Goal: Information Seeking & Learning: Check status

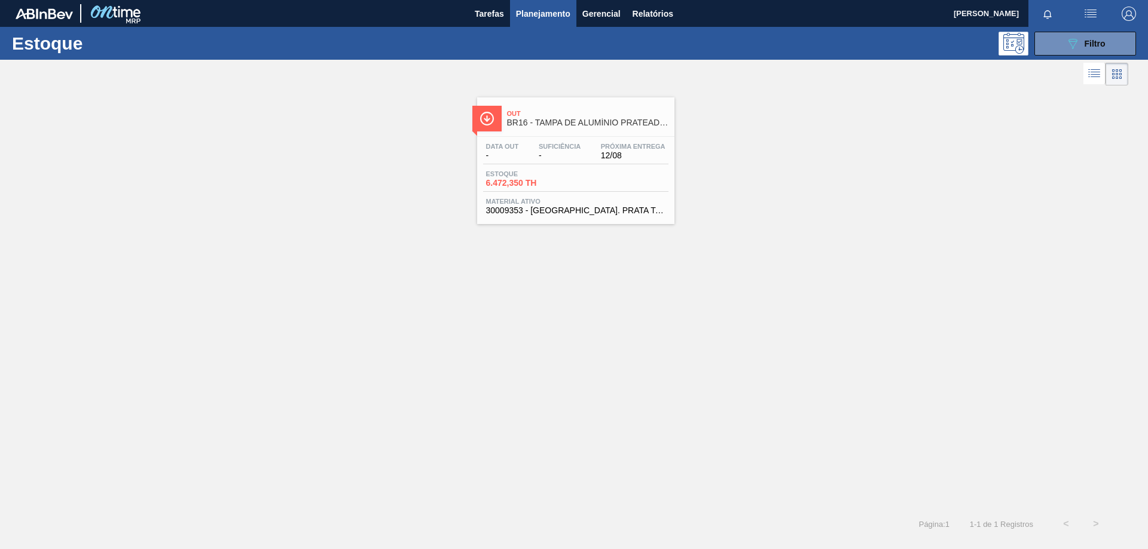
click at [591, 194] on div "Data out - Suficiência - Próxima Entrega 12/08 Estoque 6.472,350 TH Material at…" at bounding box center [575, 177] width 197 height 81
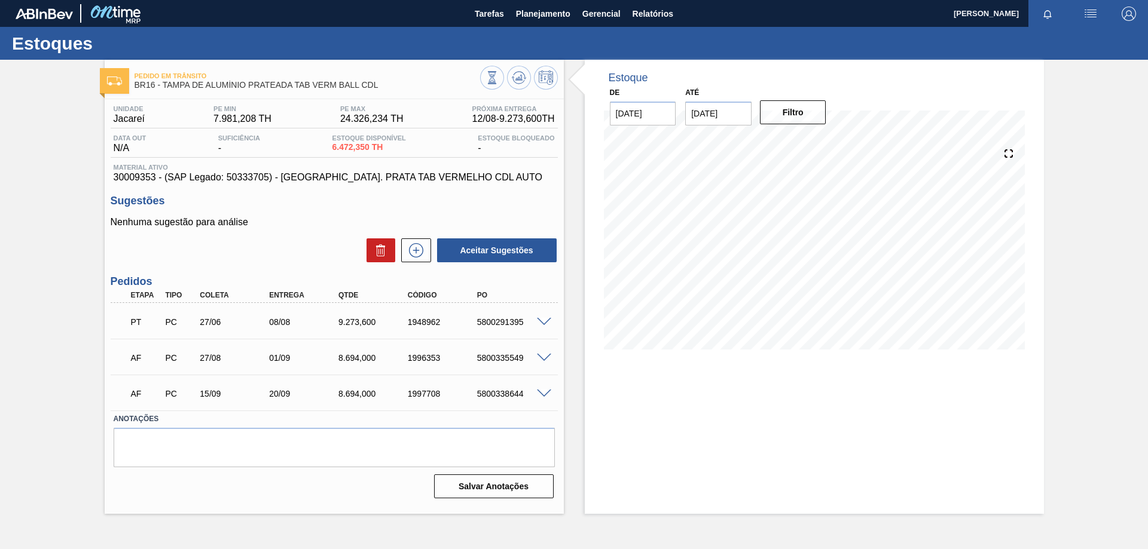
click at [543, 325] on span at bounding box center [544, 322] width 14 height 9
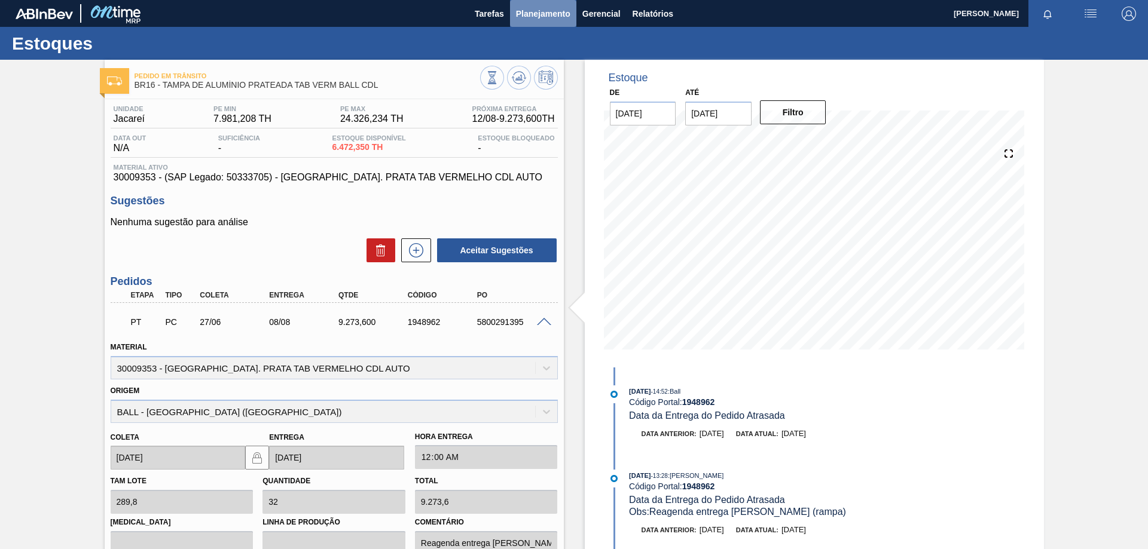
click at [529, 13] on span "Planejamento" at bounding box center [543, 14] width 54 height 14
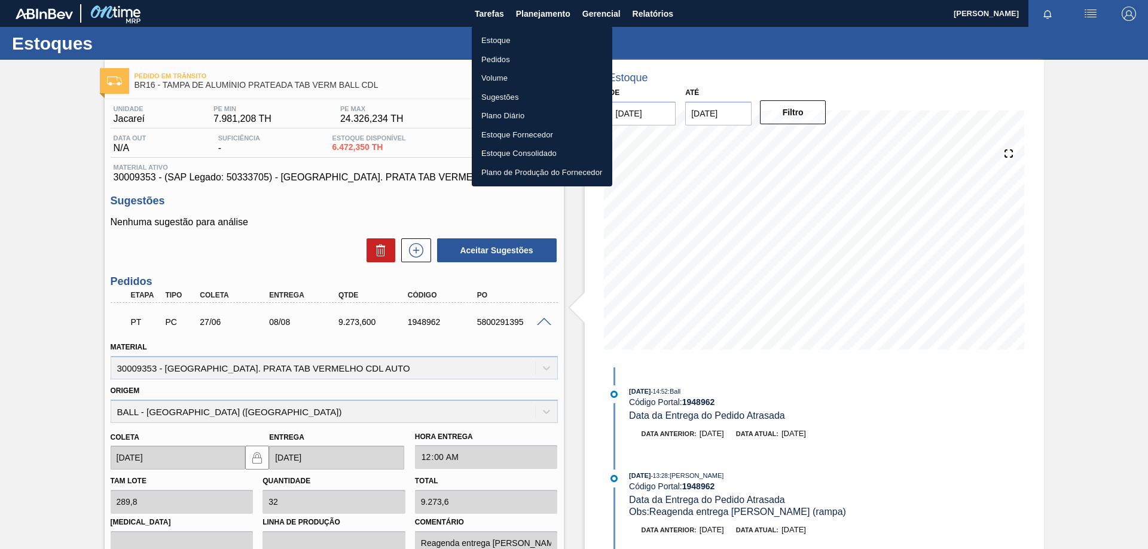
click at [516, 38] on li "Estoque" at bounding box center [542, 40] width 140 height 19
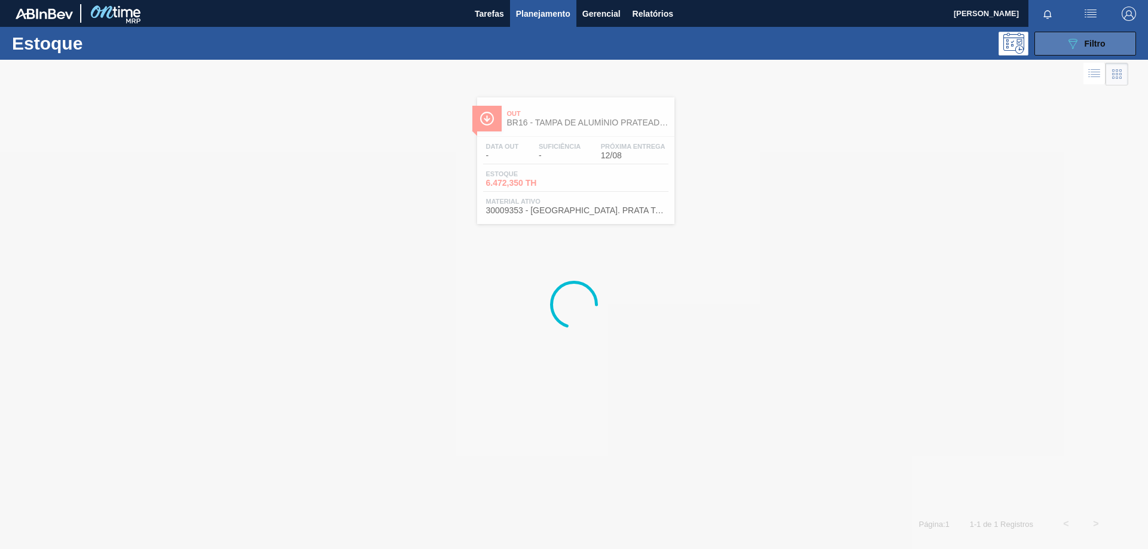
click at [1120, 43] on button "089F7B8B-B2A5-4AFE-B5C0-19BA573D28AC Filtro" at bounding box center [1085, 44] width 102 height 24
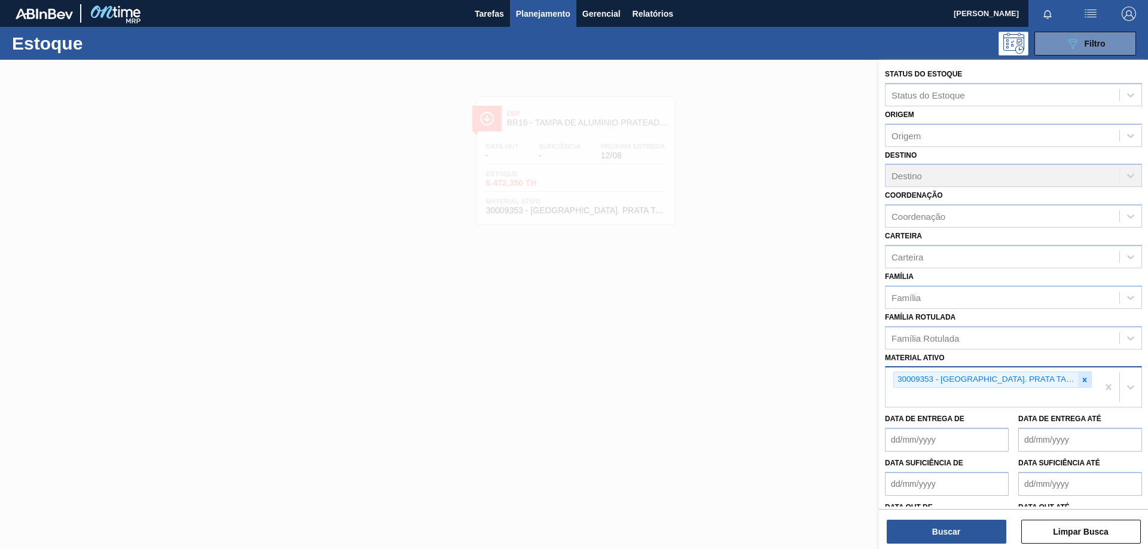
click at [1083, 378] on icon at bounding box center [1084, 380] width 8 height 8
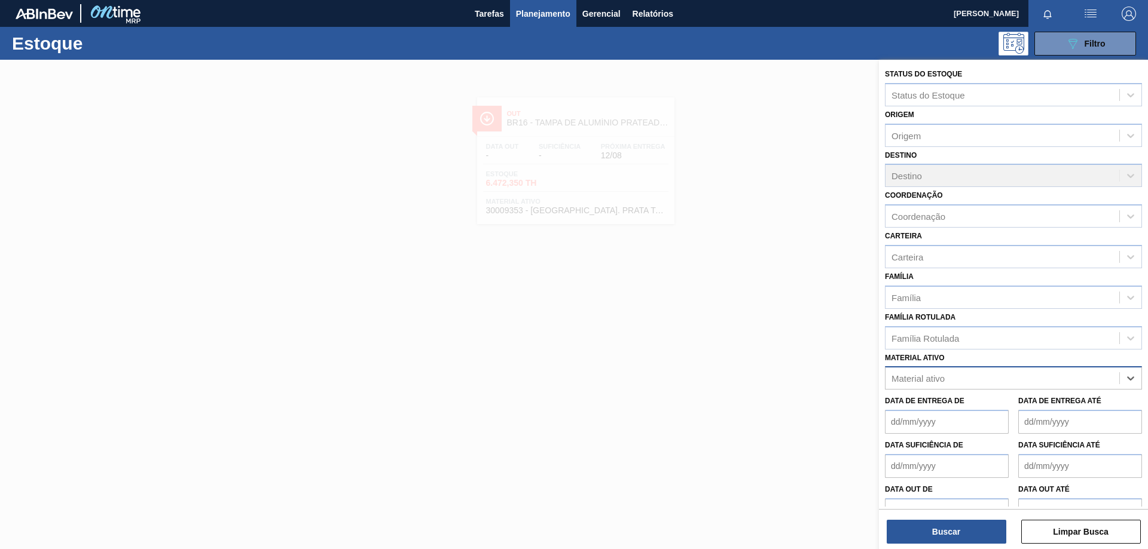
paste ativo "30012510"
type ativo "30012510"
click at [994, 400] on div "30012510 - FILME C. 510X65 SK 350ML MP C18 429" at bounding box center [1013, 408] width 257 height 22
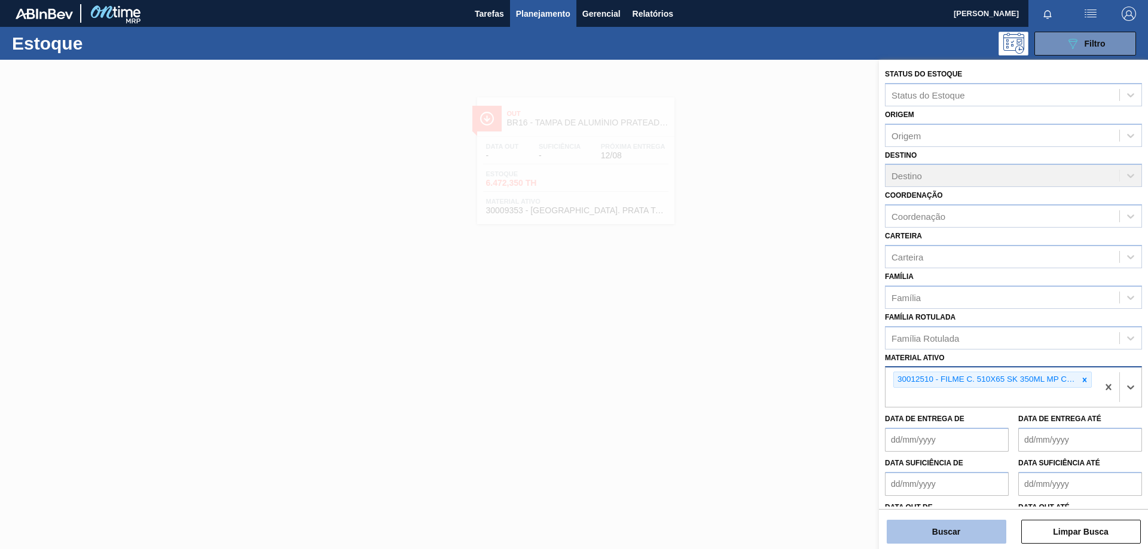
click at [968, 529] on button "Buscar" at bounding box center [946, 532] width 120 height 24
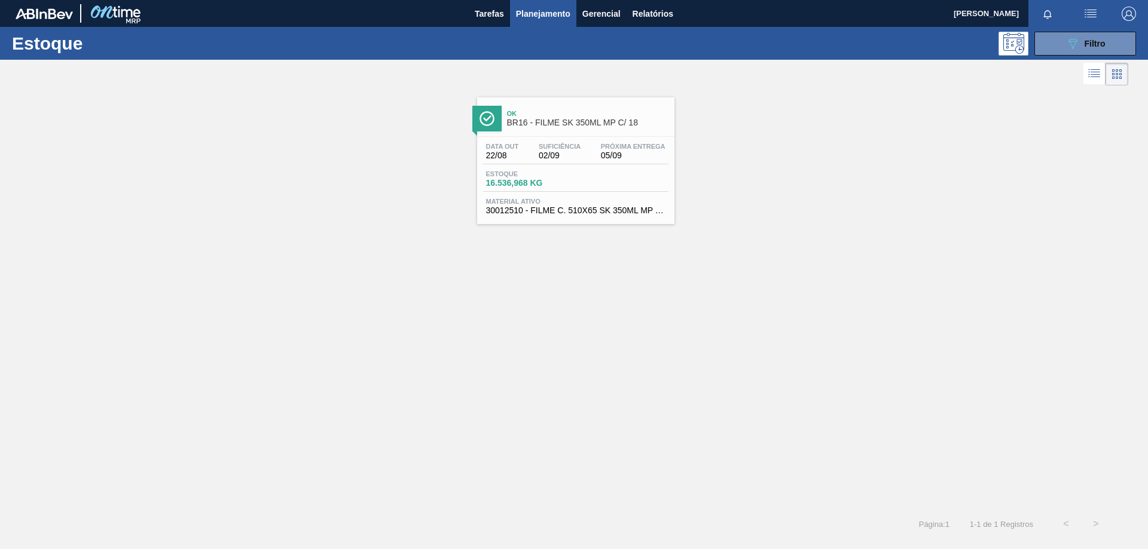
click at [571, 206] on span "30012510 - FILME C. 510X65 SK 350ML MP C18 429" at bounding box center [575, 210] width 179 height 9
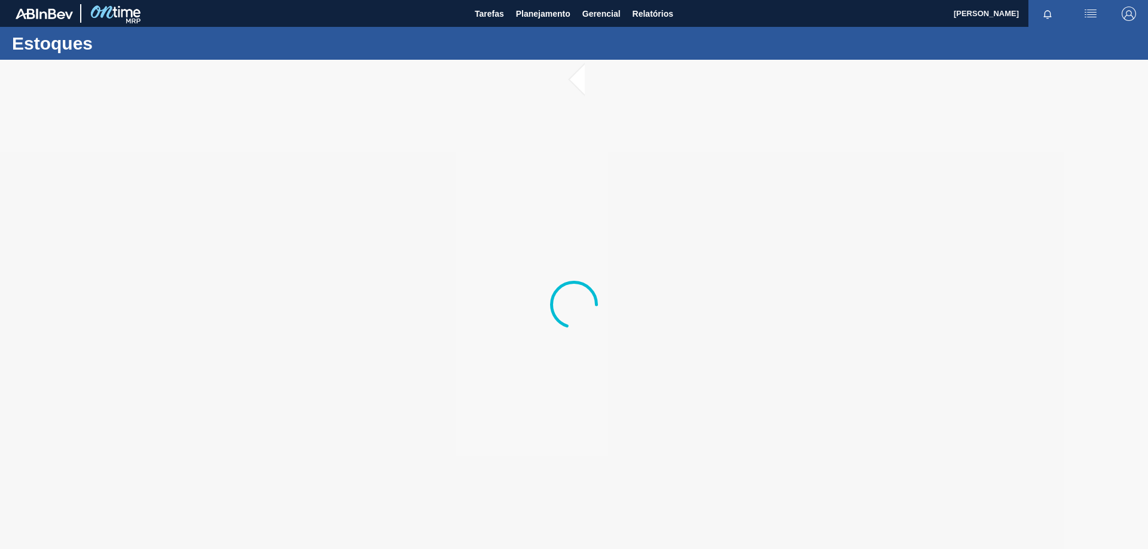
click at [576, 178] on div at bounding box center [574, 305] width 1148 height 490
click at [574, 162] on div at bounding box center [574, 305] width 1148 height 490
click at [575, 145] on div at bounding box center [574, 305] width 1148 height 490
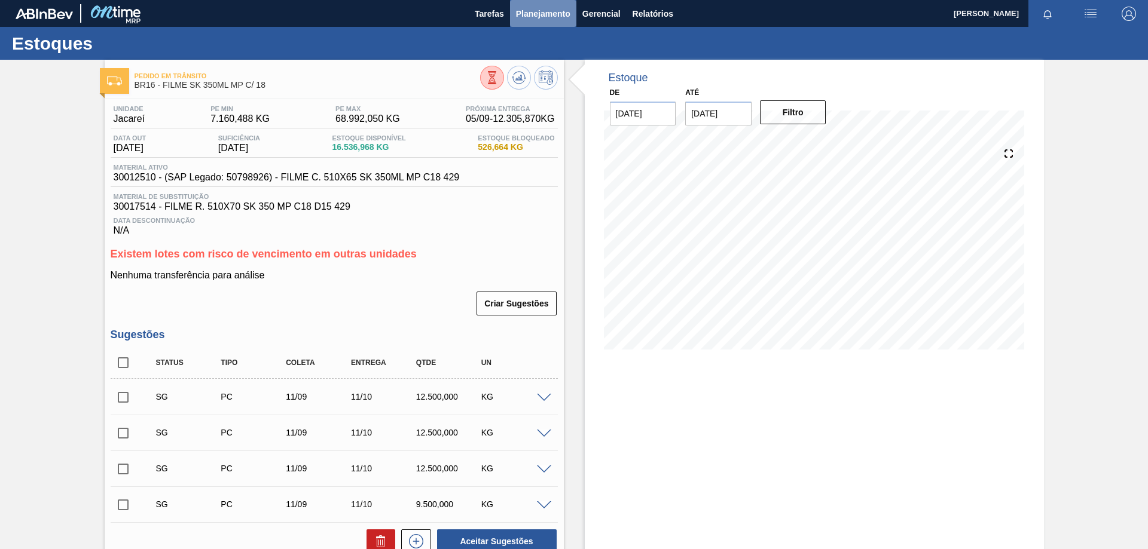
click at [531, 20] on span "Planejamento" at bounding box center [543, 14] width 54 height 14
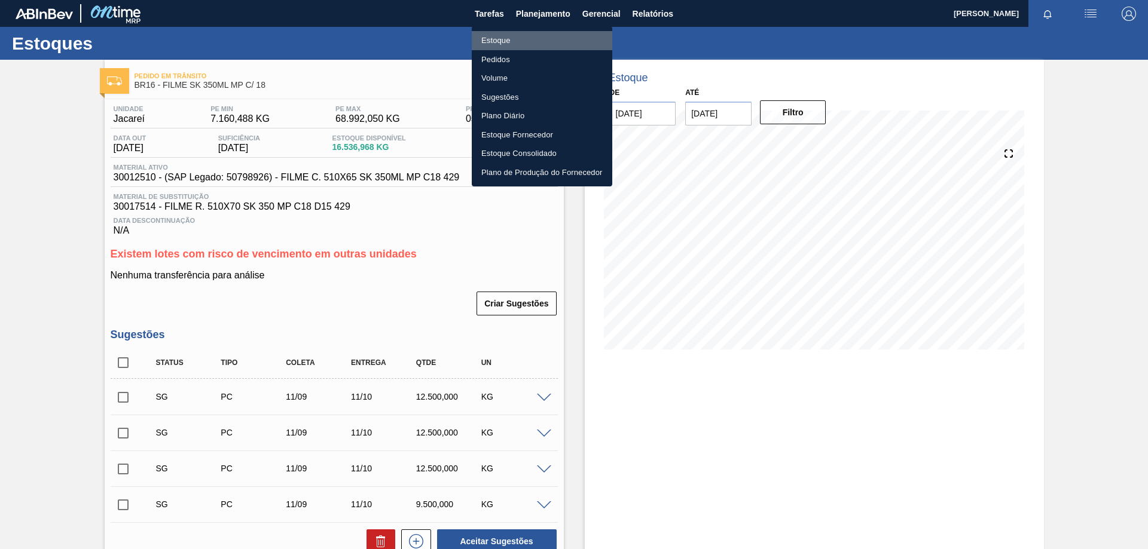
click at [507, 48] on li "Estoque" at bounding box center [542, 40] width 140 height 19
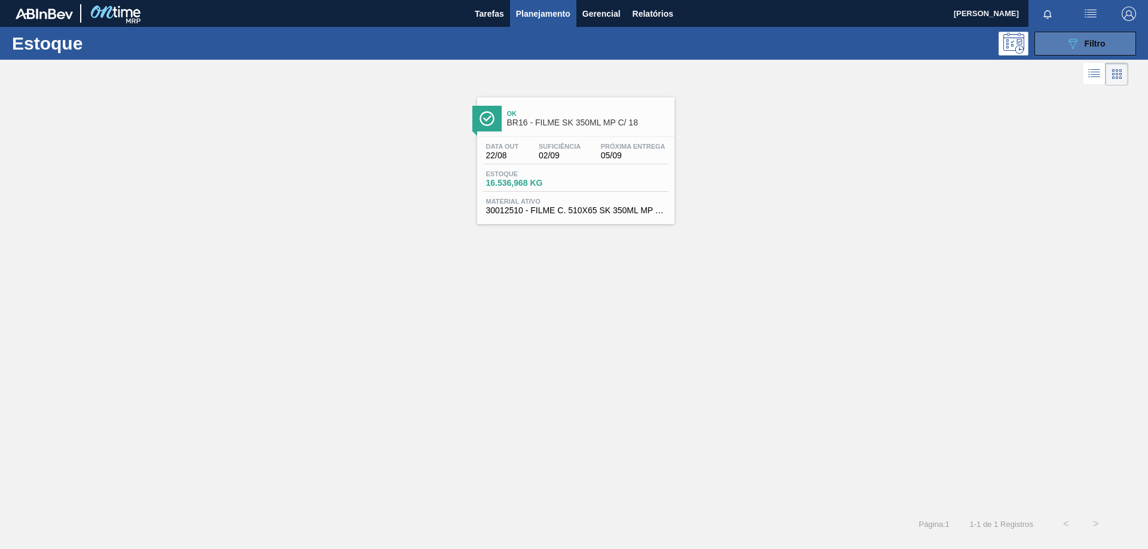
click at [1062, 39] on button "089F7B8B-B2A5-4AFE-B5C0-19BA573D28AC Filtro" at bounding box center [1085, 44] width 102 height 24
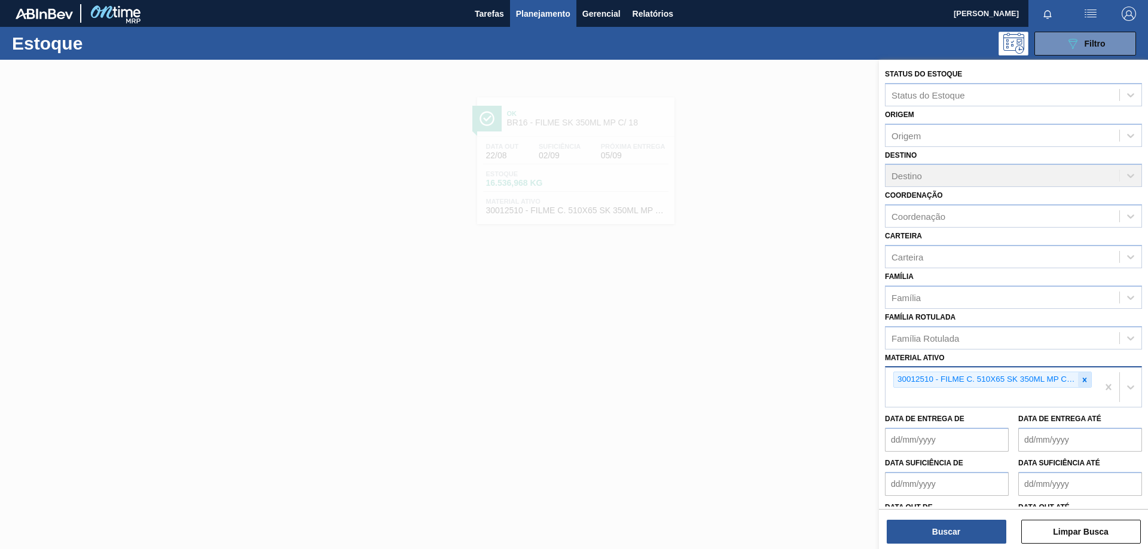
click at [1083, 380] on icon at bounding box center [1085, 380] width 4 height 4
paste ativo "30003617"
type ativo "30003617"
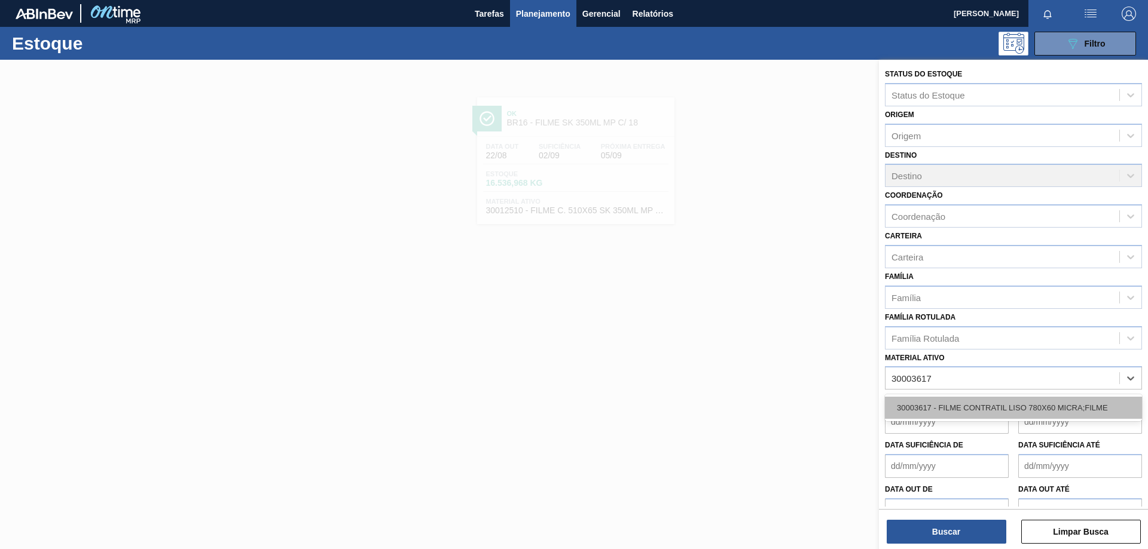
click at [960, 400] on div "30003617 - FILME CONTRATIL LISO 780X60 MICRA;FILME" at bounding box center [1013, 408] width 257 height 22
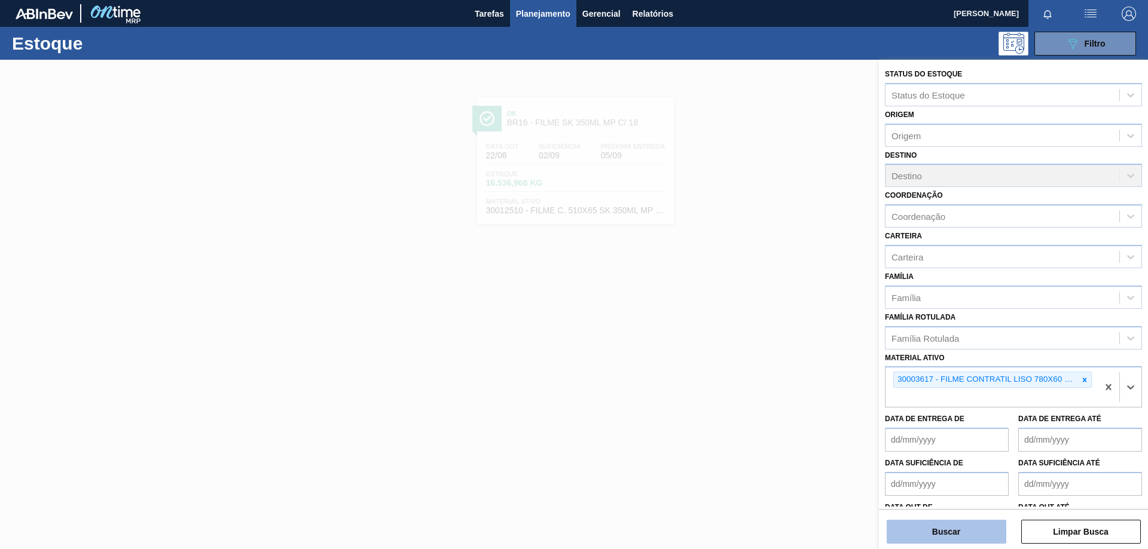
click at [958, 521] on button "Buscar" at bounding box center [946, 532] width 120 height 24
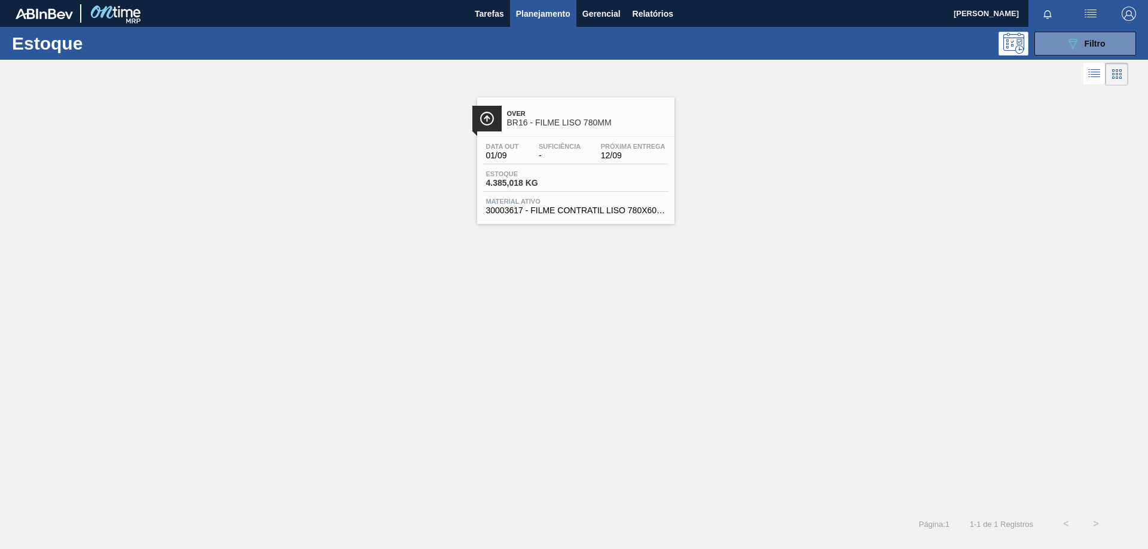
click at [594, 210] on span "30003617 - FILME CONTRATIL LISO 780X60 MICRA;FILME" at bounding box center [575, 210] width 179 height 9
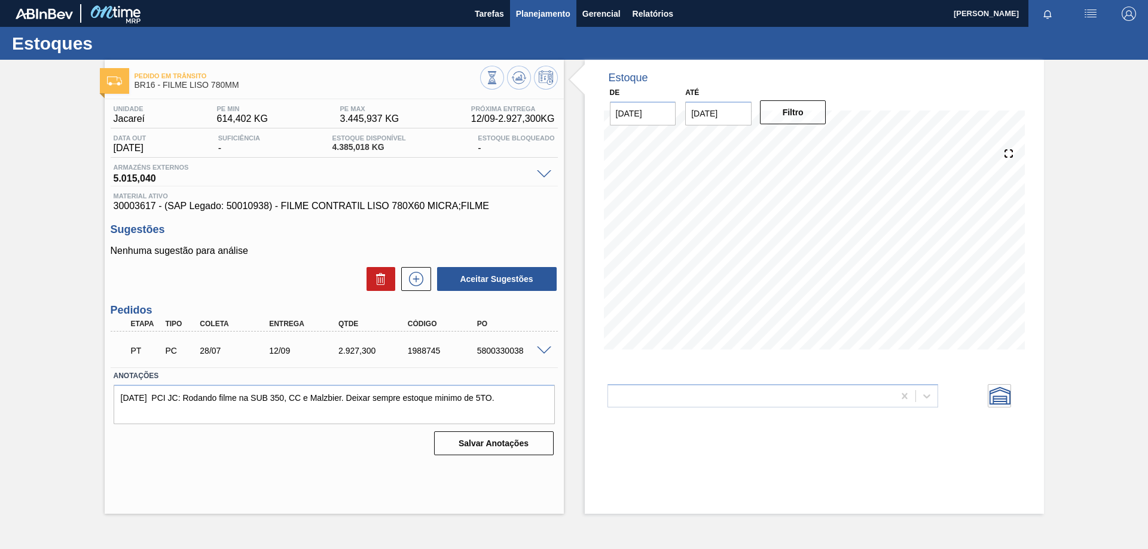
click at [539, 17] on span "Planejamento" at bounding box center [543, 14] width 54 height 14
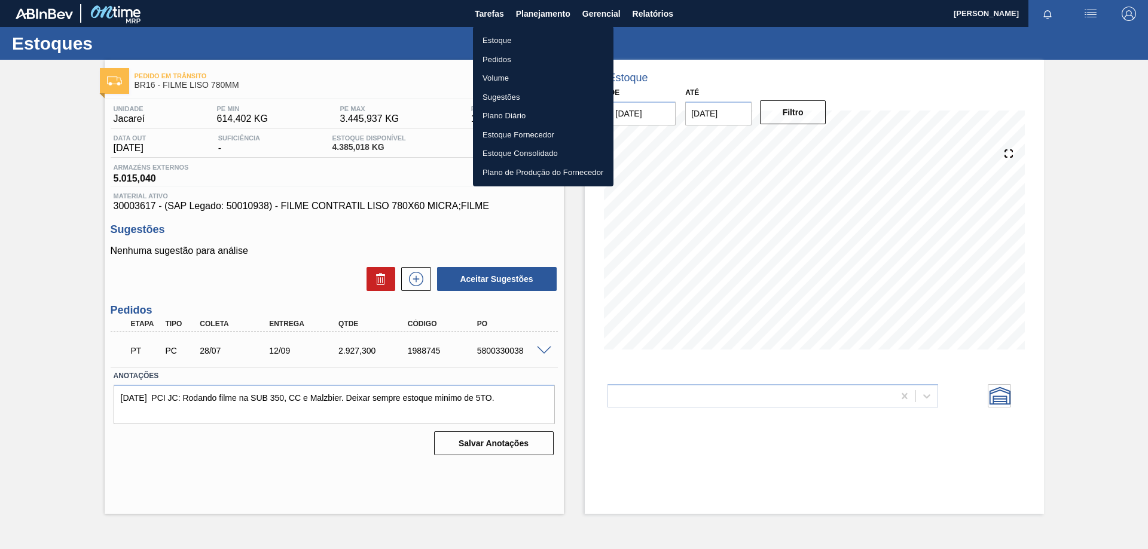
click at [511, 40] on li "Estoque" at bounding box center [543, 40] width 140 height 19
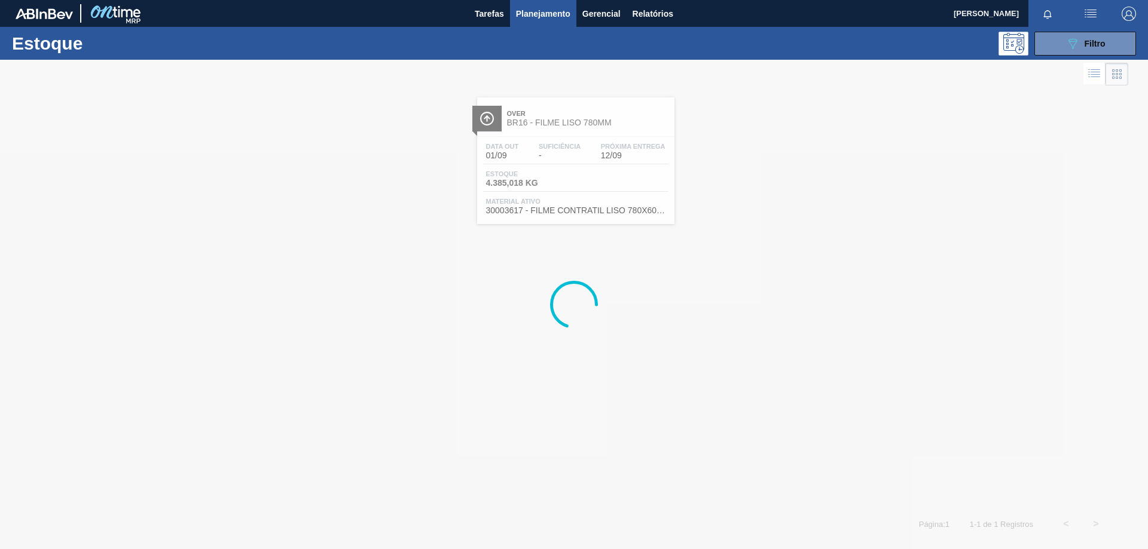
drag, startPoint x: 1102, startPoint y: 39, endPoint x: 1089, endPoint y: 75, distance: 38.0
click at [1101, 40] on span "Filtro" at bounding box center [1094, 44] width 21 height 10
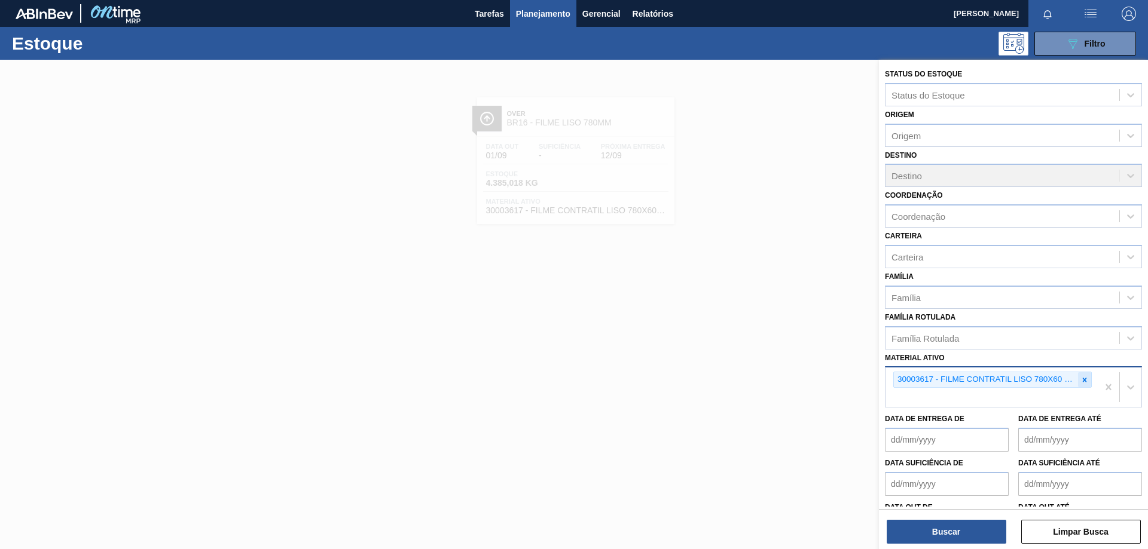
click at [1085, 380] on icon at bounding box center [1084, 380] width 8 height 8
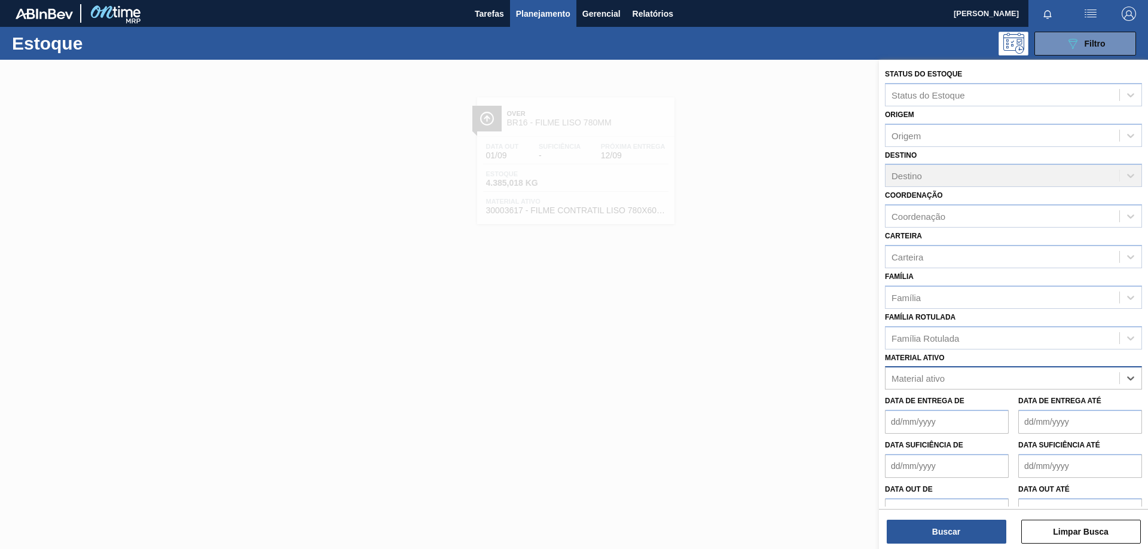
paste ativo "30008416"
type ativo "30008416"
click at [968, 404] on div "30008416 - CLORETO DE CALCIO SOLUCAO 40%" at bounding box center [1013, 408] width 257 height 22
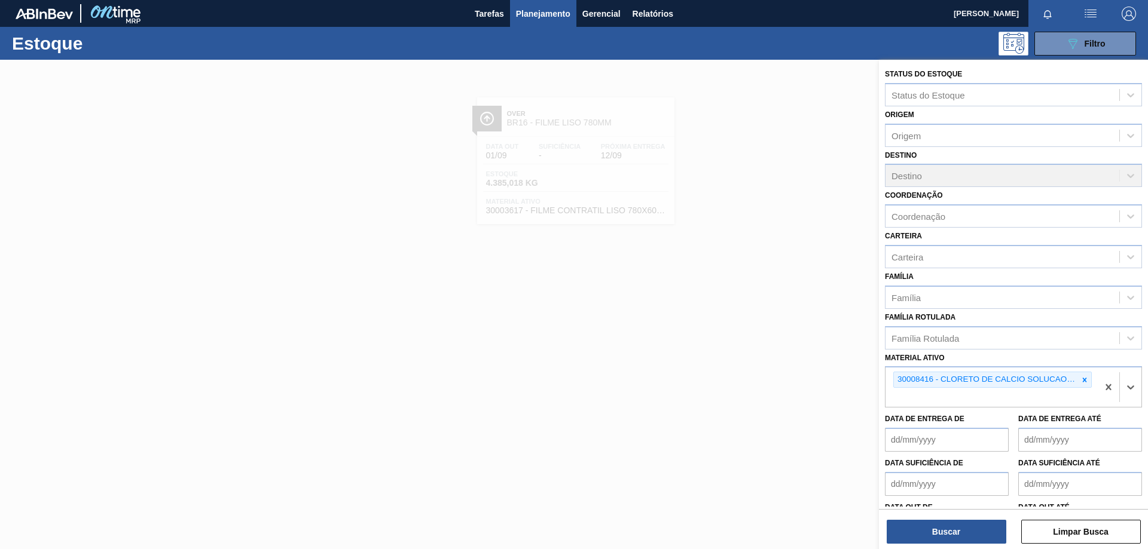
click at [958, 544] on div "Status do Estoque Status do Estoque Origem Origem Destino Destino Coordenação C…" at bounding box center [1013, 306] width 269 height 492
click at [956, 535] on button "Buscar" at bounding box center [946, 532] width 120 height 24
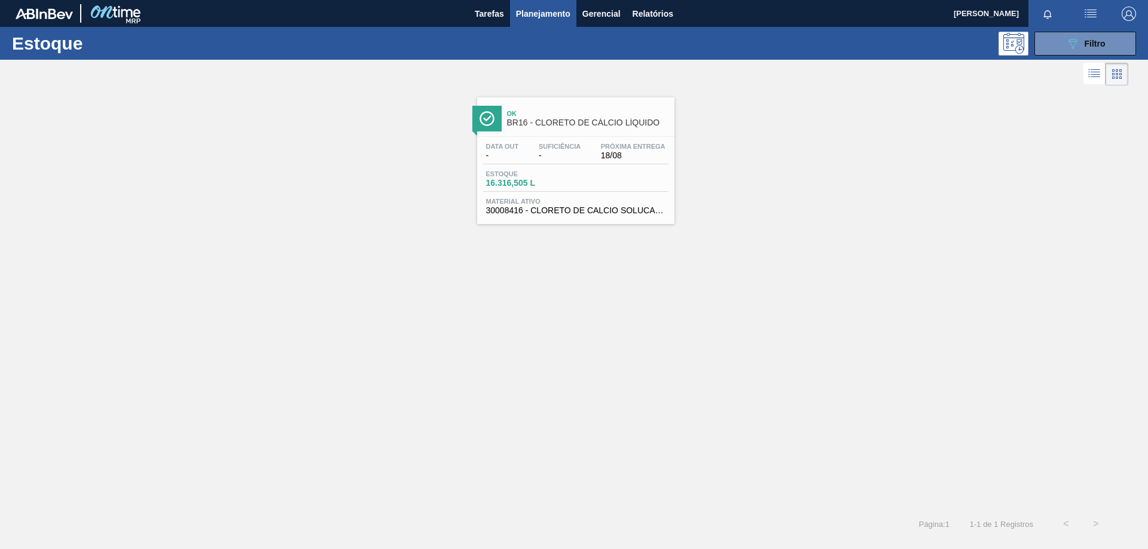
click at [550, 186] on span "16.316,505 L" at bounding box center [528, 183] width 84 height 9
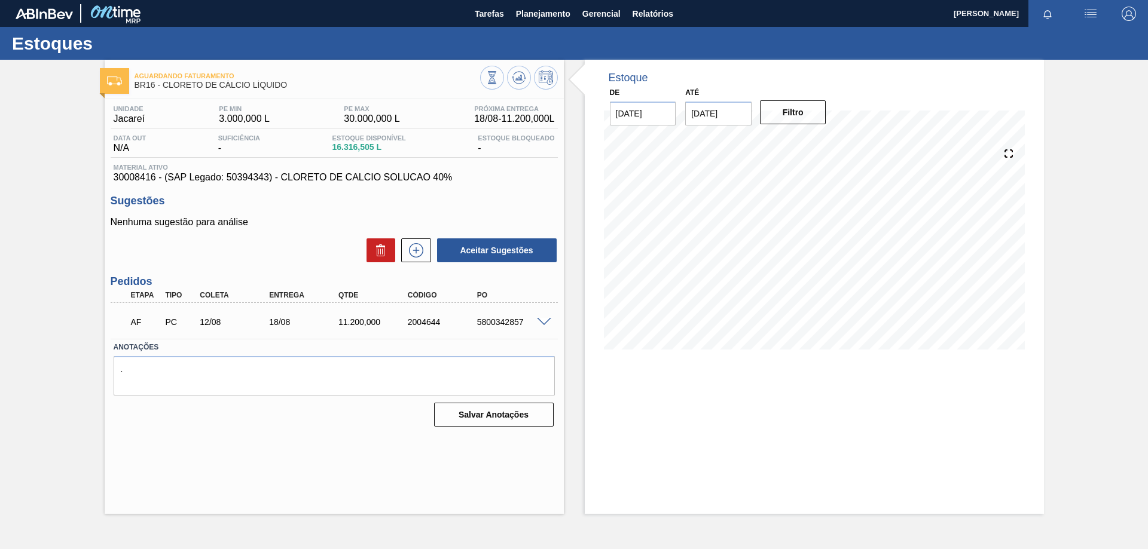
click at [544, 322] on span at bounding box center [544, 322] width 14 height 9
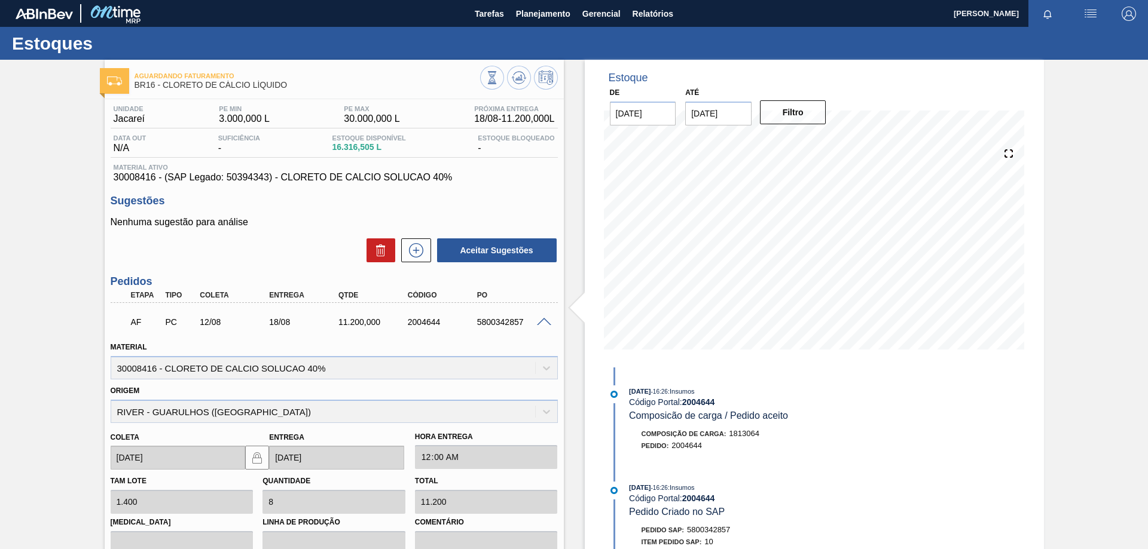
click at [491, 329] on div "AF PC 12/08 18/08 11.200,000 2004644 5800342857" at bounding box center [330, 321] width 415 height 24
copy div "5800342857"
click at [539, 14] on span "Planejamento" at bounding box center [543, 14] width 54 height 14
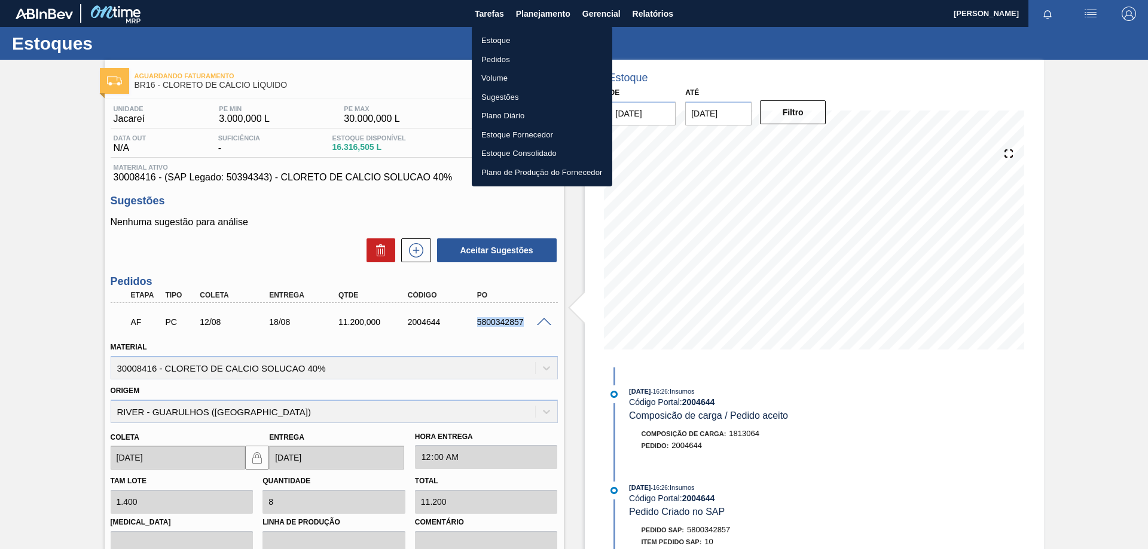
click at [527, 39] on li "Estoque" at bounding box center [542, 40] width 140 height 19
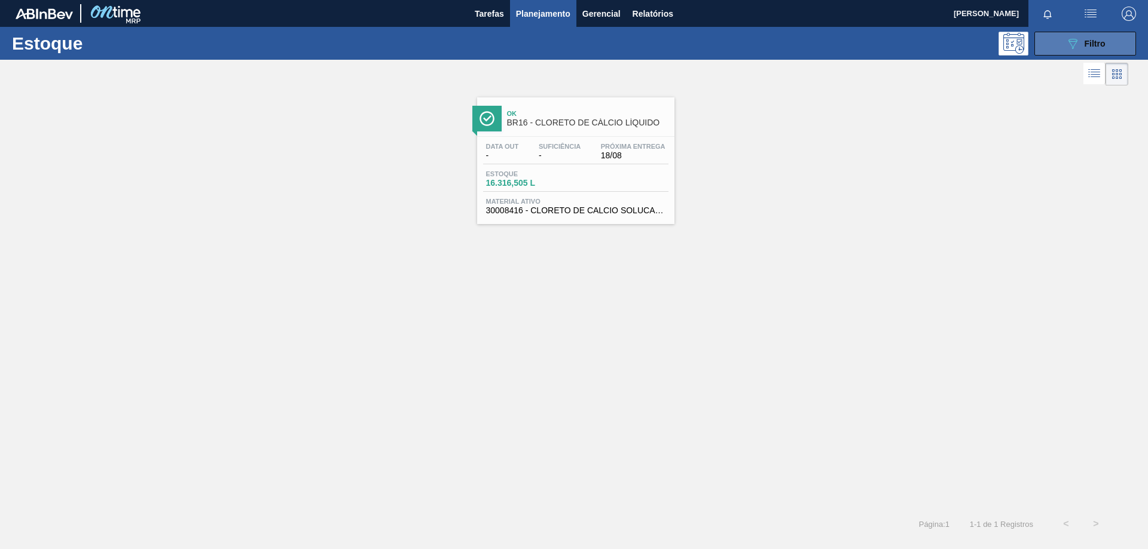
click at [1086, 53] on button "089F7B8B-B2A5-4AFE-B5C0-19BA573D28AC Filtro" at bounding box center [1085, 44] width 102 height 24
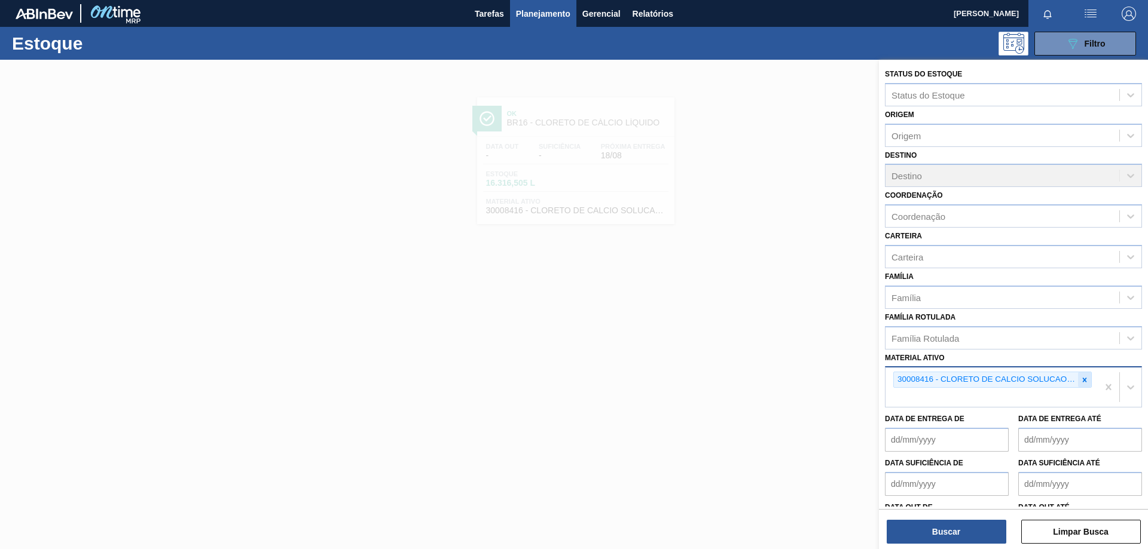
drag, startPoint x: 1087, startPoint y: 379, endPoint x: 1072, endPoint y: 380, distance: 15.0
click at [1086, 379] on div at bounding box center [1084, 379] width 13 height 15
paste ativo "30002884"
type ativo "30002884"
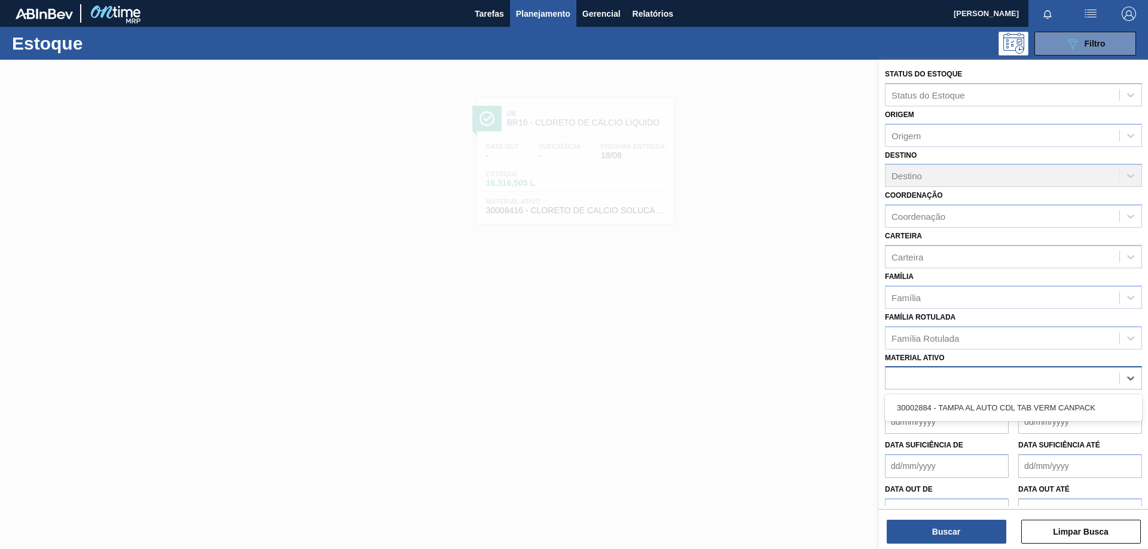
click at [1000, 384] on div "30002884" at bounding box center [1002, 378] width 234 height 17
drag, startPoint x: 973, startPoint y: 382, endPoint x: 921, endPoint y: 397, distance: 53.7
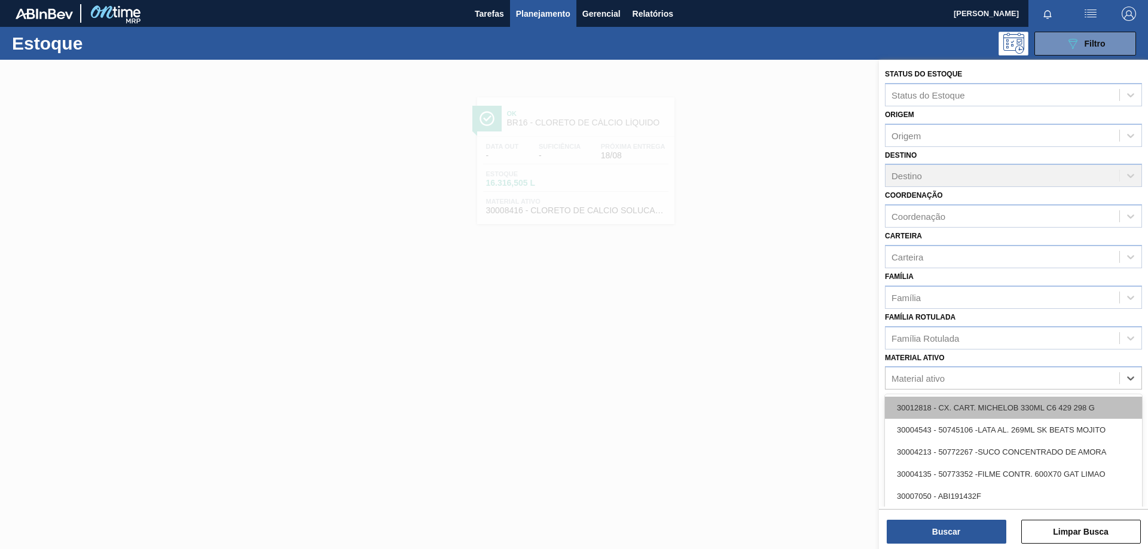
click at [971, 382] on div "Material ativo" at bounding box center [1002, 378] width 234 height 17
paste ativo "30002884"
type ativo "30002884"
click at [925, 406] on div "30002884 - TAMPA AL AUTO CDL TAB VERM CANPACK" at bounding box center [1013, 408] width 257 height 22
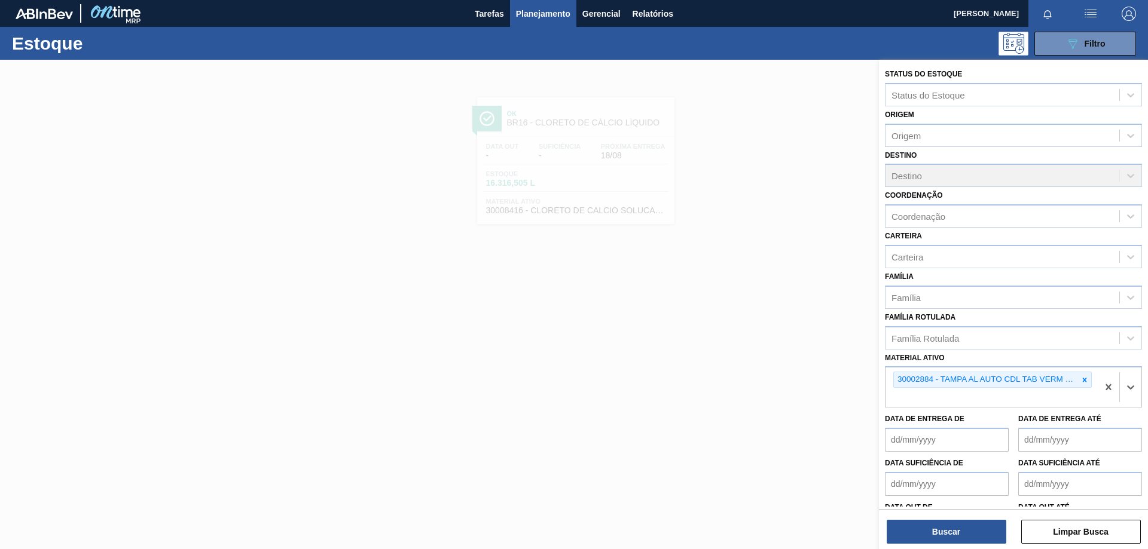
click at [932, 518] on div "Buscar Limpar Busca" at bounding box center [1013, 525] width 269 height 33
click at [932, 530] on button "Buscar" at bounding box center [946, 532] width 120 height 24
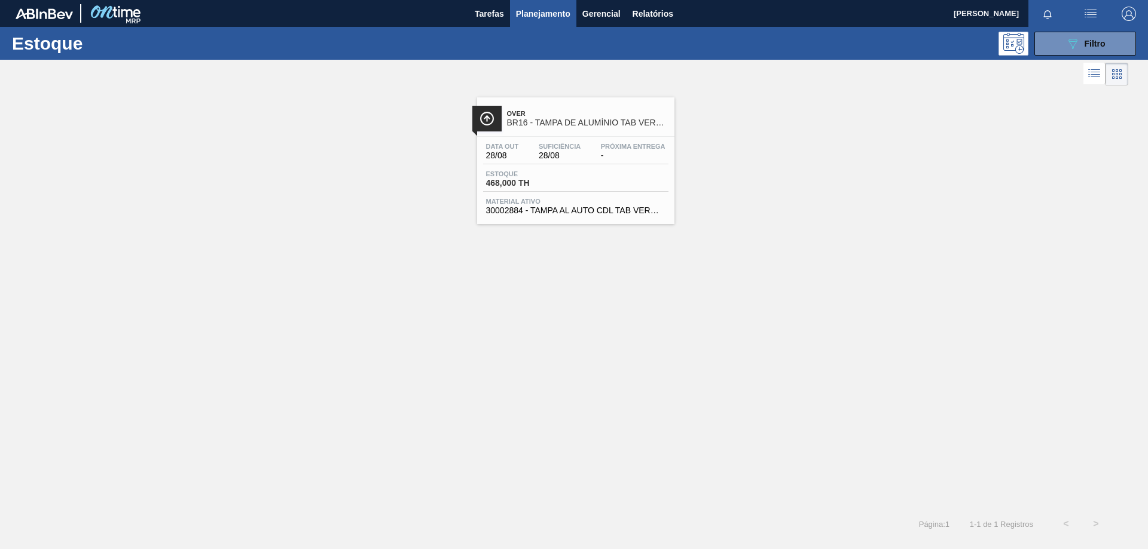
click at [547, 204] on span "Material ativo" at bounding box center [575, 201] width 179 height 7
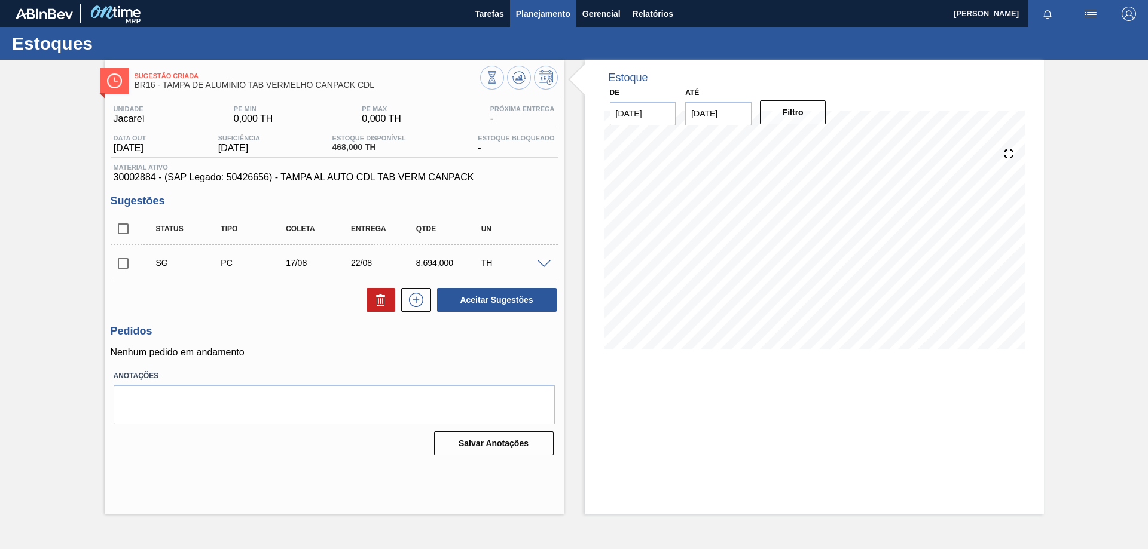
click at [567, 17] on span "Planejamento" at bounding box center [543, 14] width 54 height 14
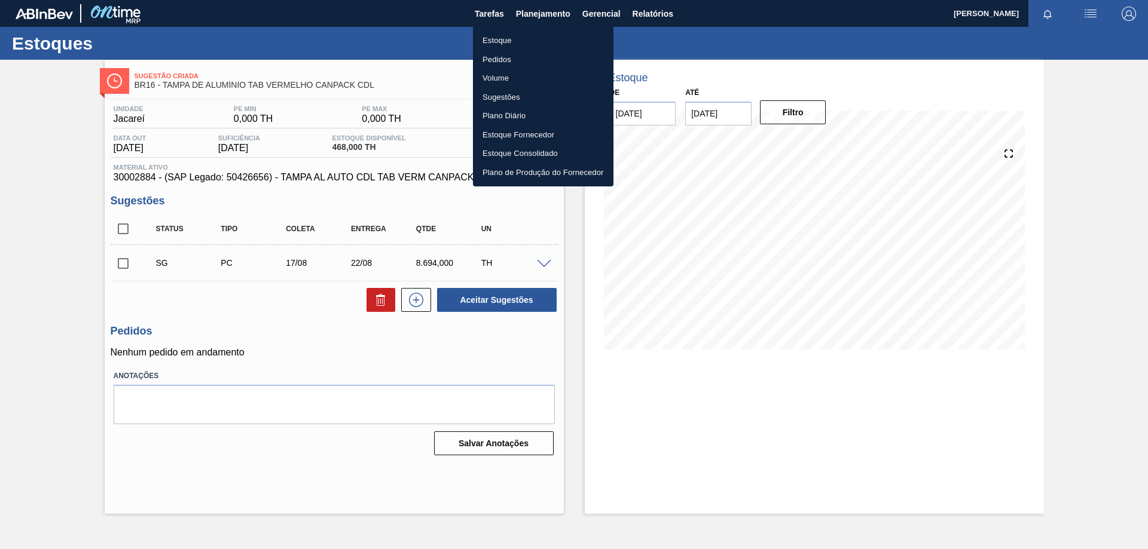
click at [496, 40] on li "Estoque" at bounding box center [543, 40] width 140 height 19
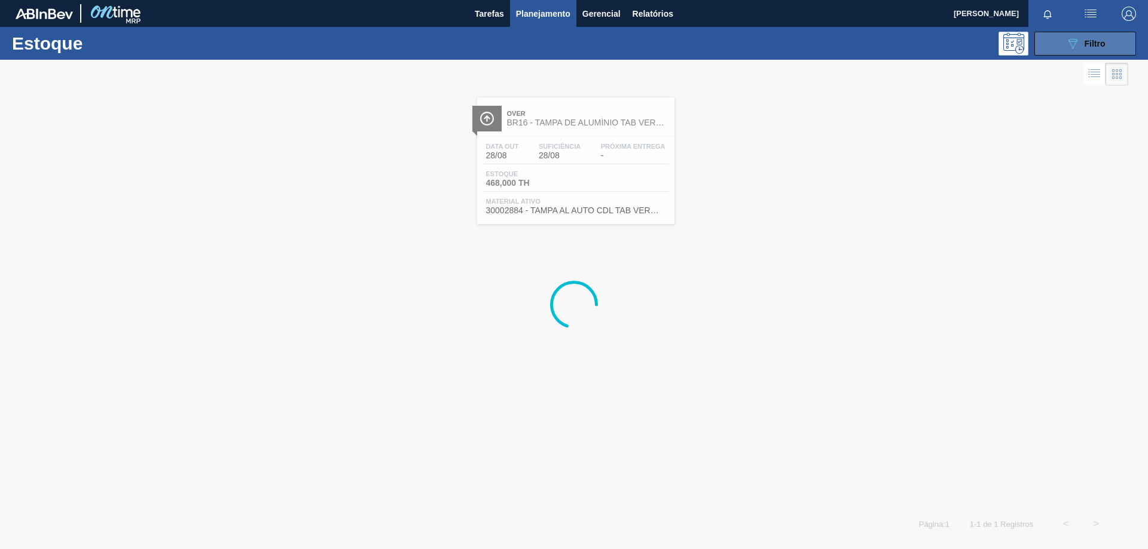
click at [1056, 42] on button "089F7B8B-B2A5-4AFE-B5C0-19BA573D28AC Filtro" at bounding box center [1085, 44] width 102 height 24
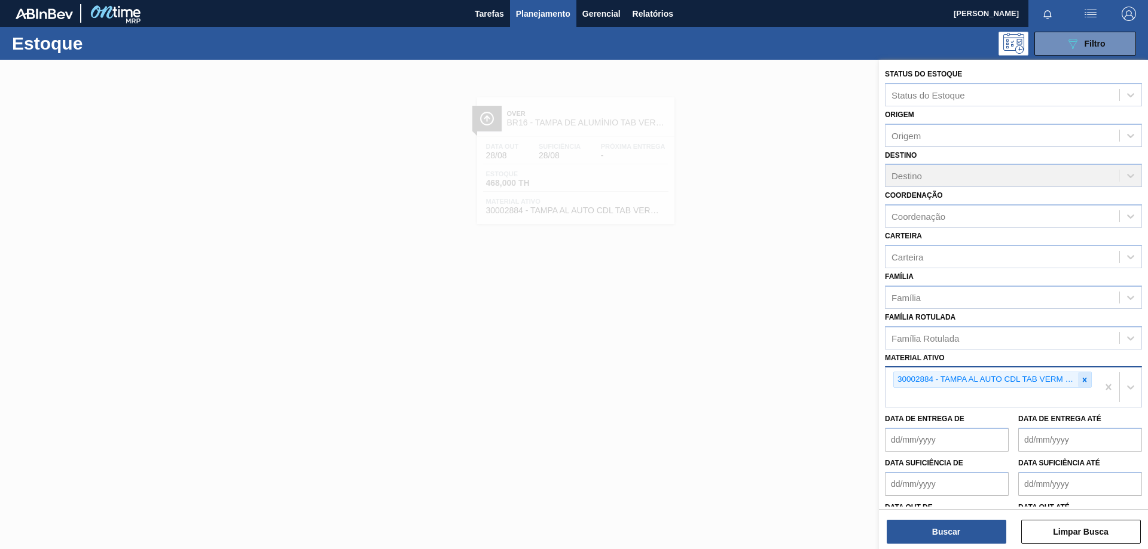
click at [1085, 382] on icon at bounding box center [1084, 380] width 8 height 8
paste ativo "30033729"
type ativo "30033729"
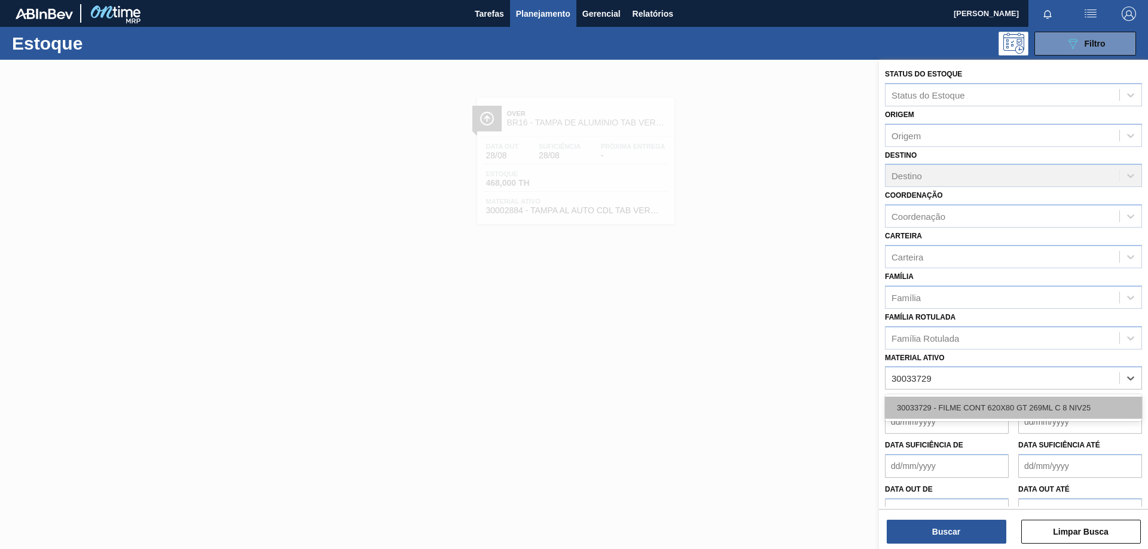
click at [1001, 398] on div "30033729 - FILME CONT 620X80 GT 269ML C 8 NIV25" at bounding box center [1013, 408] width 257 height 22
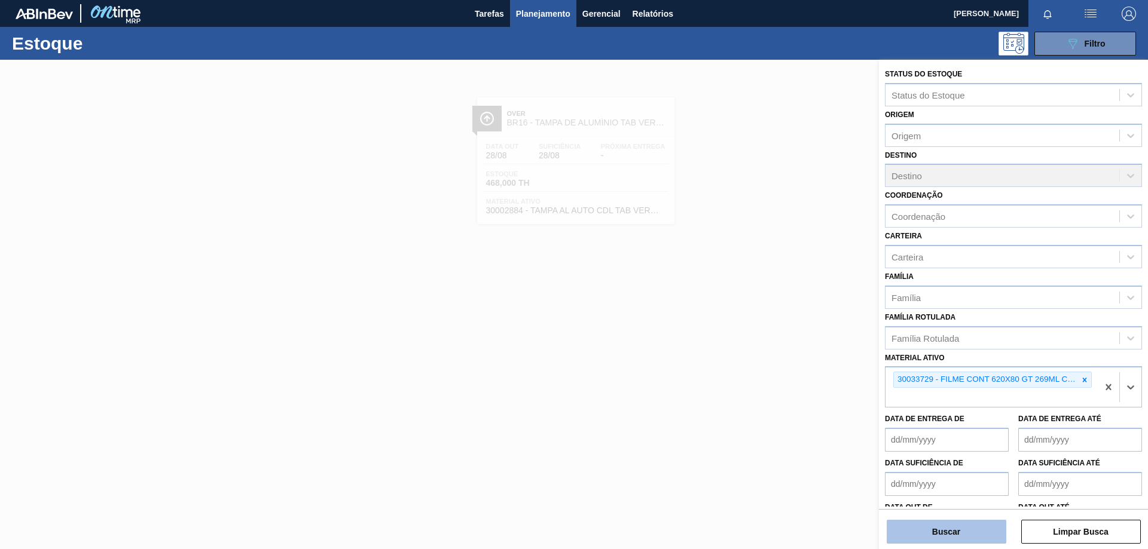
click at [990, 526] on button "Buscar" at bounding box center [946, 532] width 120 height 24
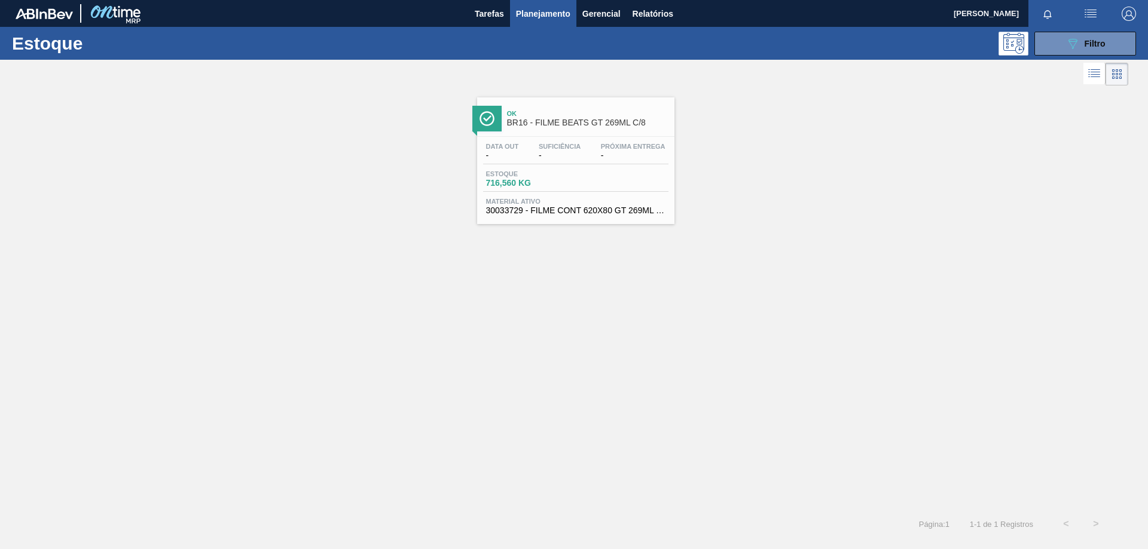
click at [518, 160] on div "Data out - Suficiência - Próxima Entrega -" at bounding box center [575, 154] width 185 height 22
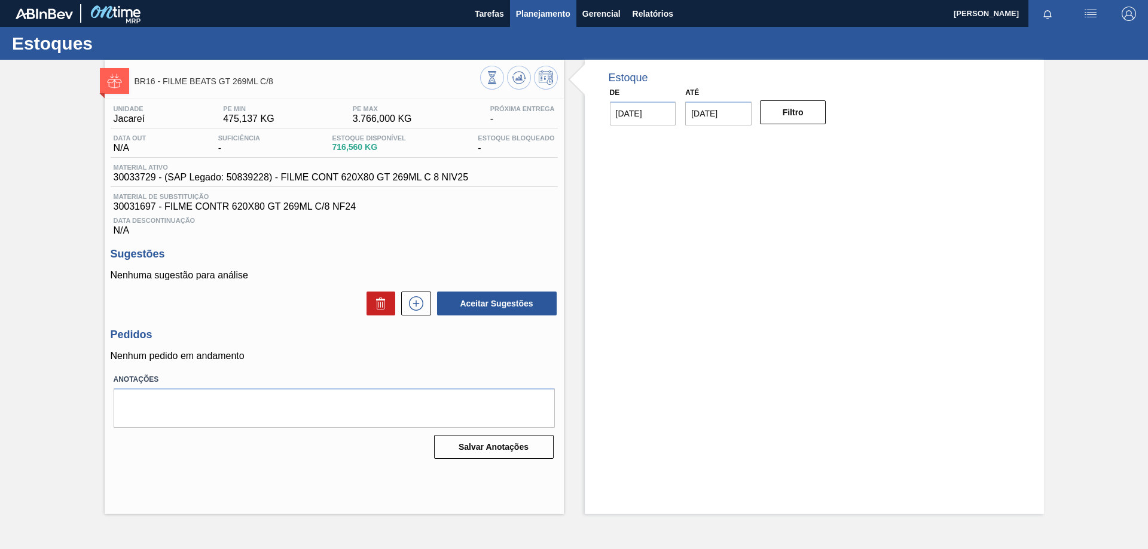
click at [572, 17] on button "Planejamento" at bounding box center [543, 13] width 66 height 27
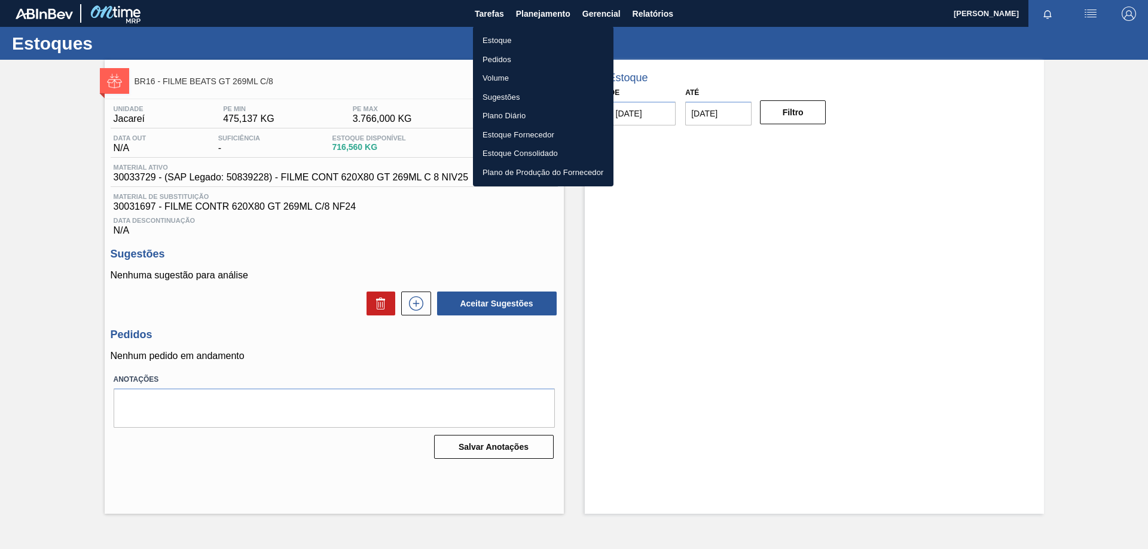
click at [527, 41] on li "Estoque" at bounding box center [543, 40] width 140 height 19
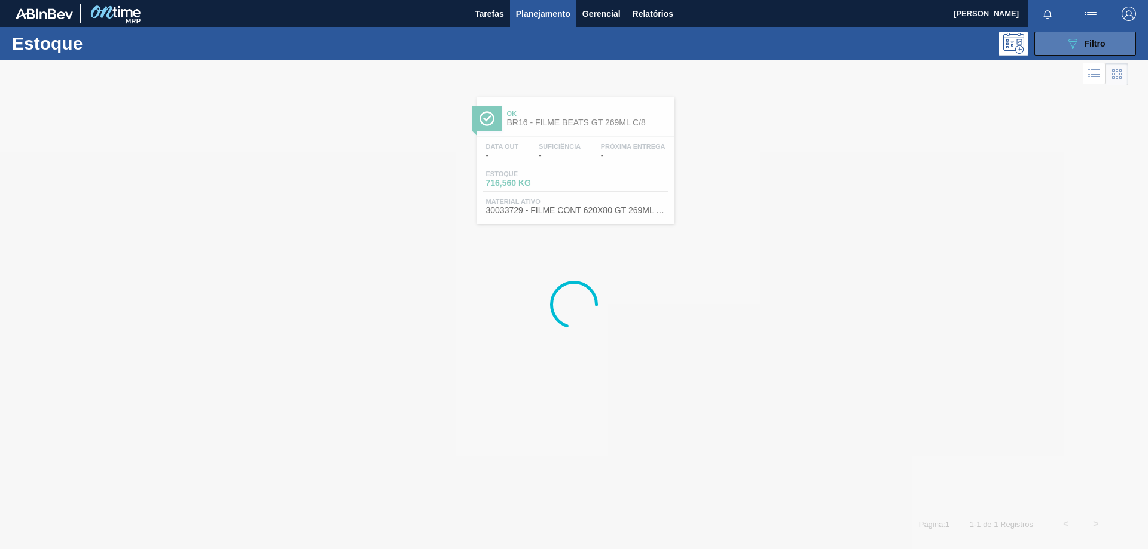
click at [1062, 48] on button "089F7B8B-B2A5-4AFE-B5C0-19BA573D28AC Filtro" at bounding box center [1085, 44] width 102 height 24
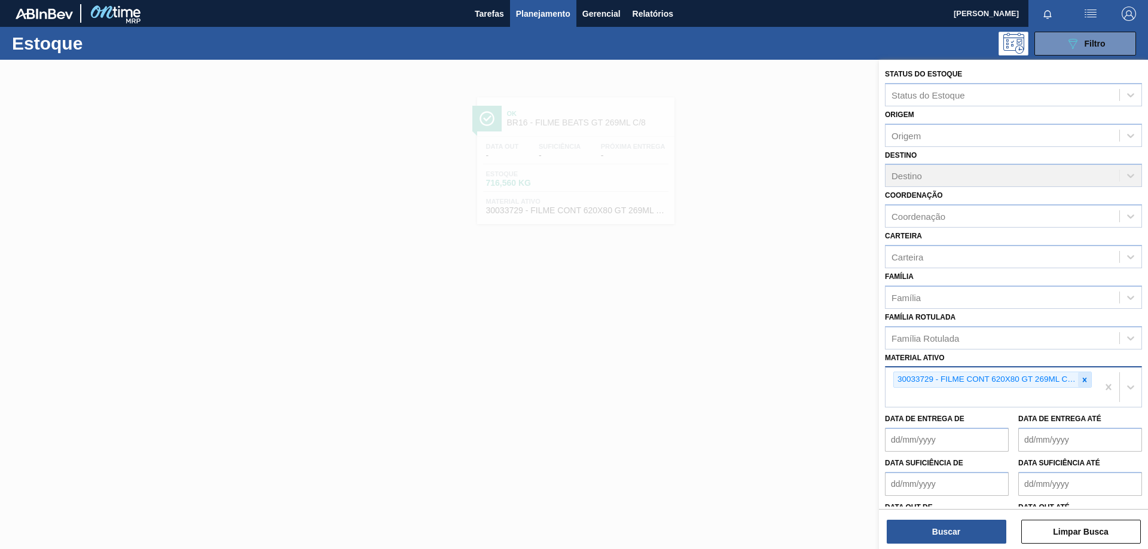
click at [1082, 387] on div at bounding box center [1084, 379] width 13 height 15
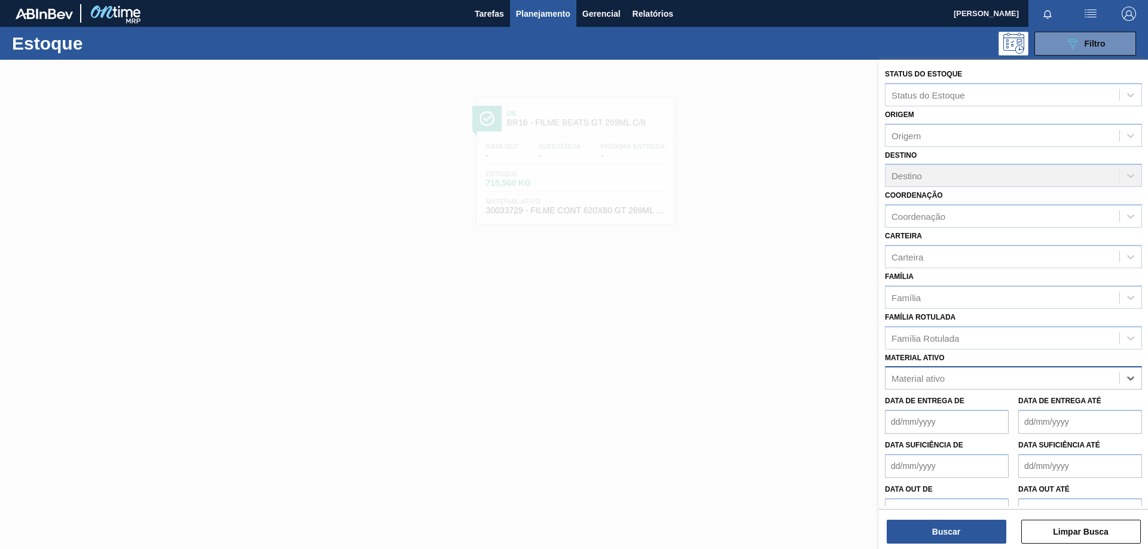
paste ativo "30033738"
type ativo "30033738"
click at [983, 399] on div "30033738 - FILME C 620X80 SENSES 269ML C 8 NIV25" at bounding box center [1013, 408] width 257 height 22
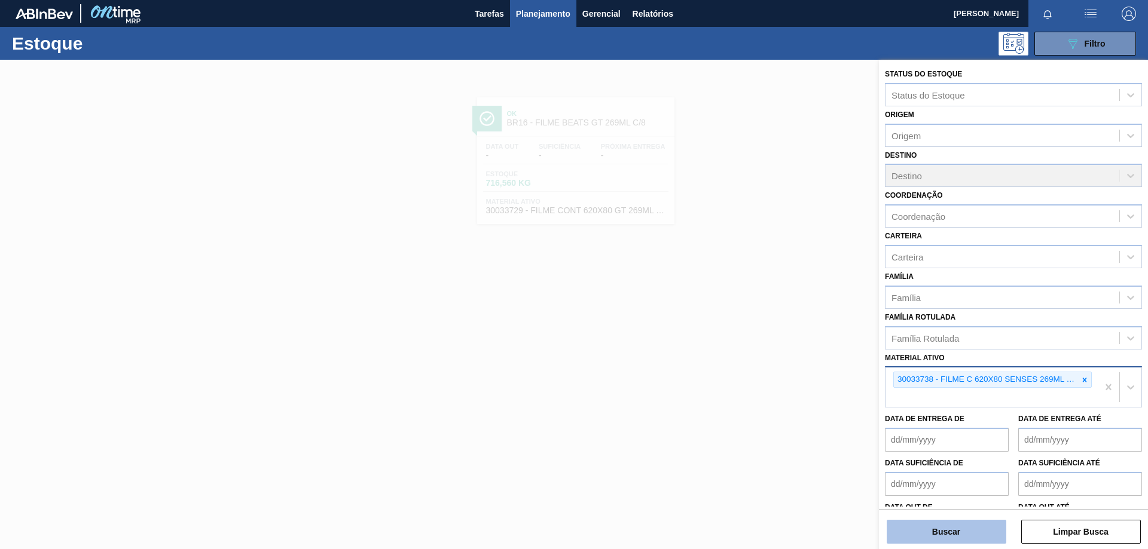
click at [958, 525] on button "Buscar" at bounding box center [946, 532] width 120 height 24
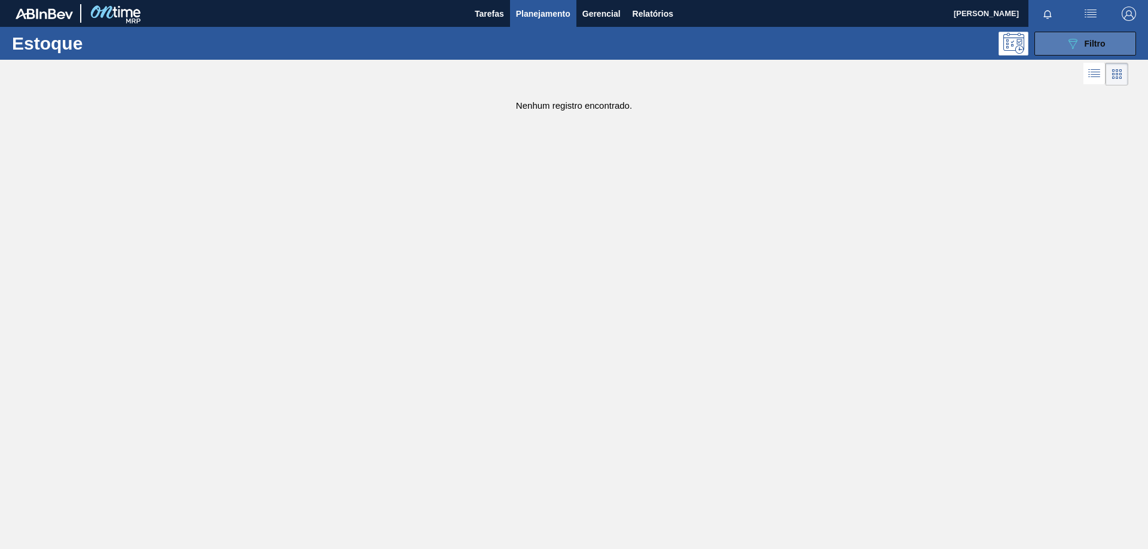
click at [1120, 38] on button "089F7B8B-B2A5-4AFE-B5C0-19BA573D28AC Filtro" at bounding box center [1085, 44] width 102 height 24
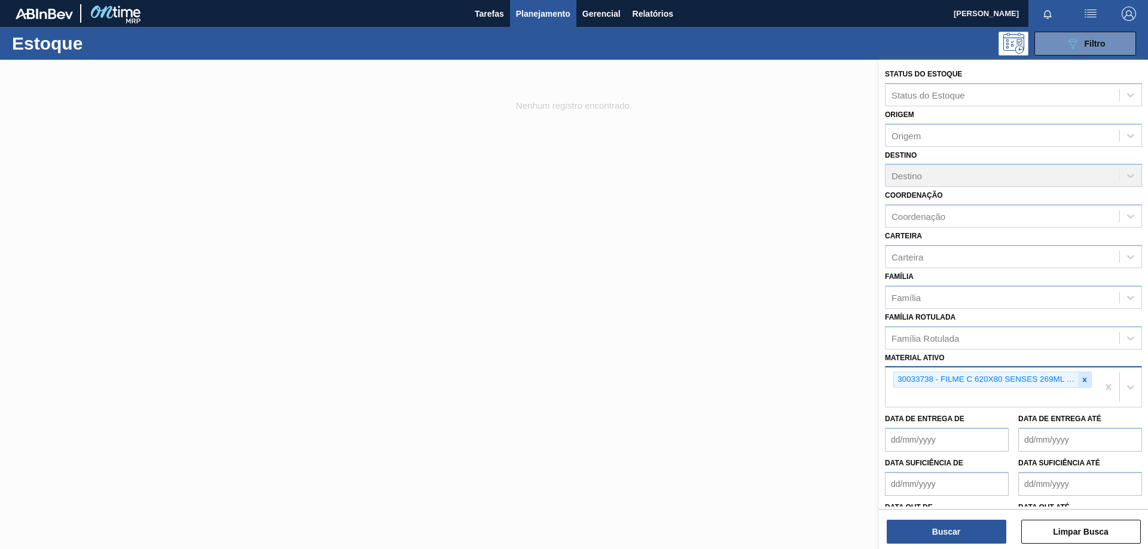
click at [1080, 383] on icon at bounding box center [1084, 380] width 8 height 8
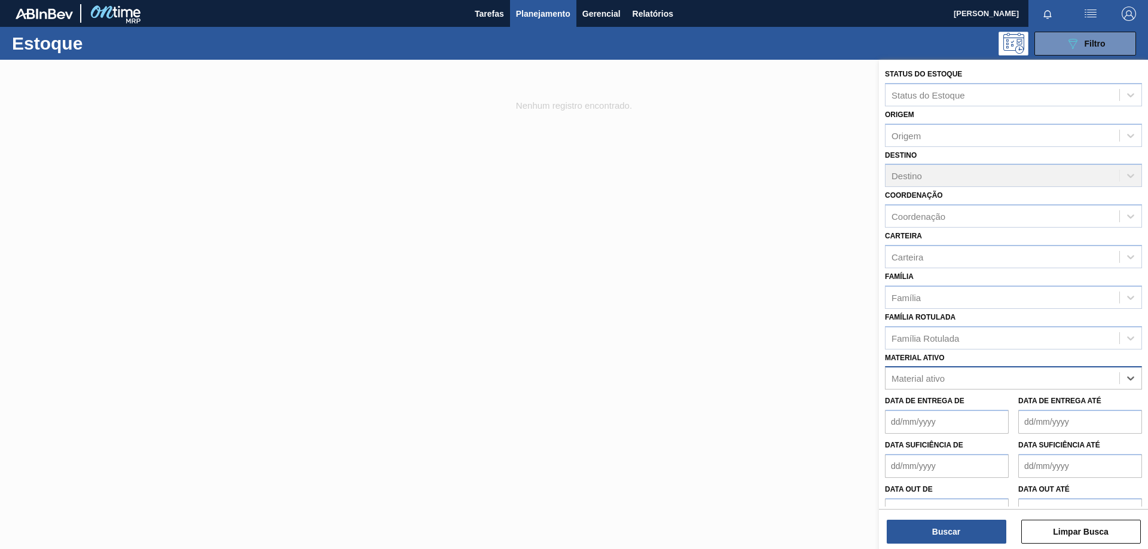
paste ativo "30017114"
type ativo "30017114"
click at [943, 409] on div "30017114 - ROT BACK BUD 330ML 429" at bounding box center [1013, 408] width 257 height 22
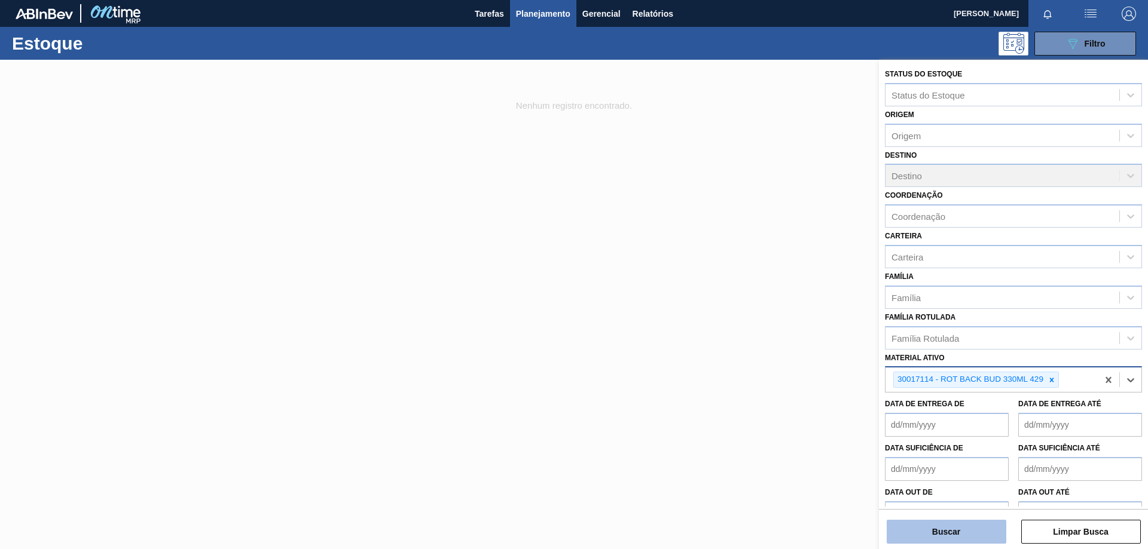
click at [959, 531] on button "Buscar" at bounding box center [946, 532] width 120 height 24
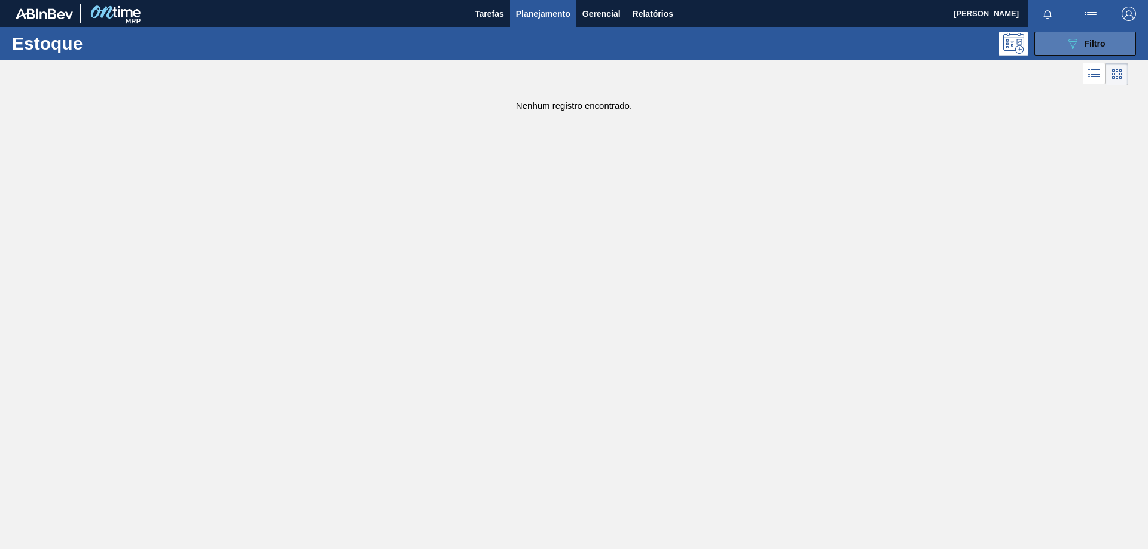
click at [1083, 52] on button "089F7B8B-B2A5-4AFE-B5C0-19BA573D28AC Filtro" at bounding box center [1085, 44] width 102 height 24
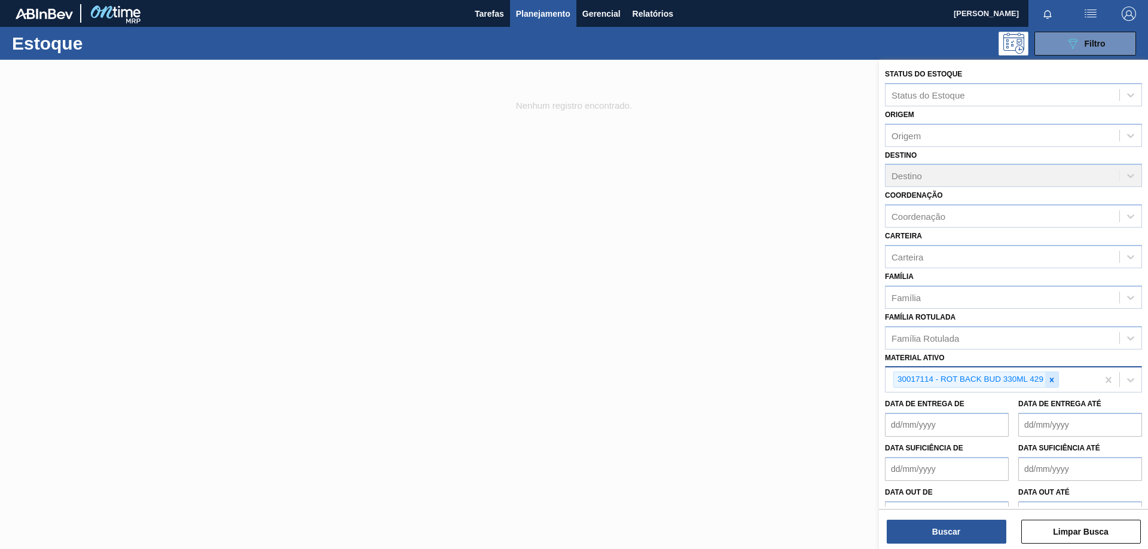
drag, startPoint x: 1051, startPoint y: 385, endPoint x: 1045, endPoint y: 386, distance: 6.0
click at [1052, 386] on div at bounding box center [1051, 379] width 13 height 15
paste ativo "30012598"
type ativo "30012598"
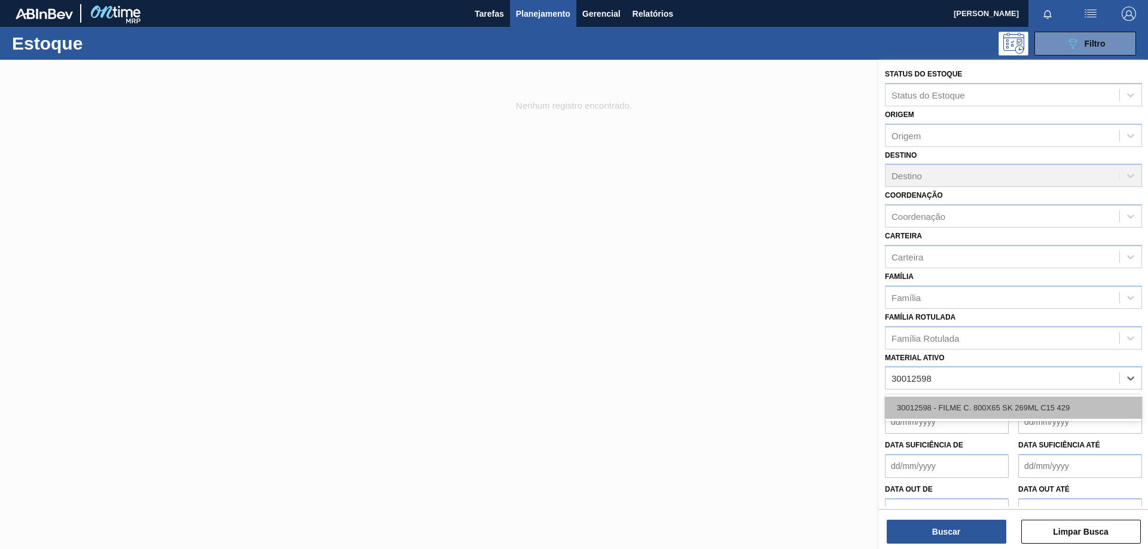
click at [976, 413] on div "30012598 - FILME C. 800X65 SK 269ML C15 429" at bounding box center [1013, 408] width 257 height 22
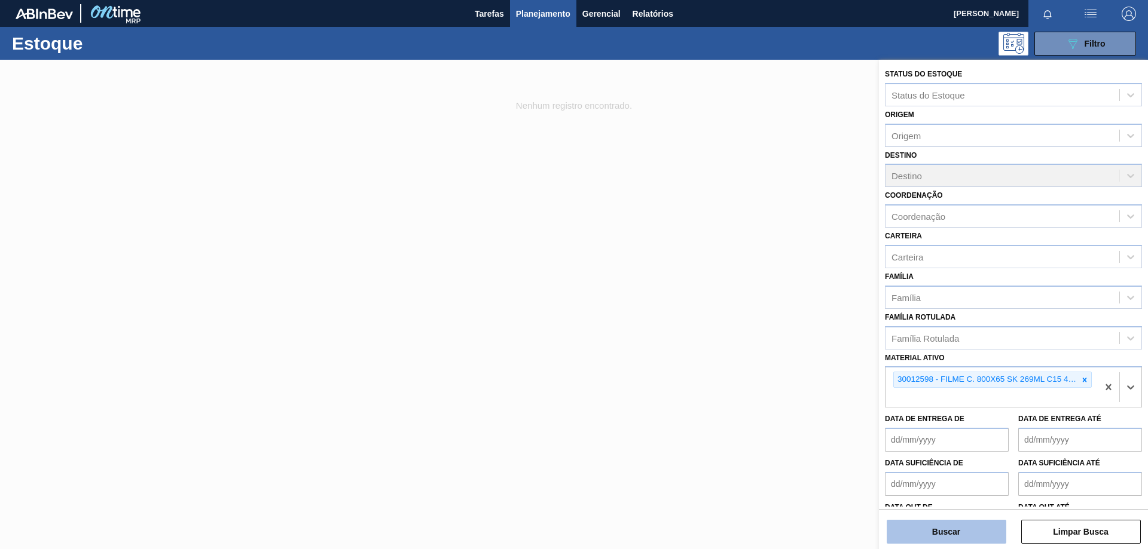
click at [970, 536] on button "Buscar" at bounding box center [946, 532] width 120 height 24
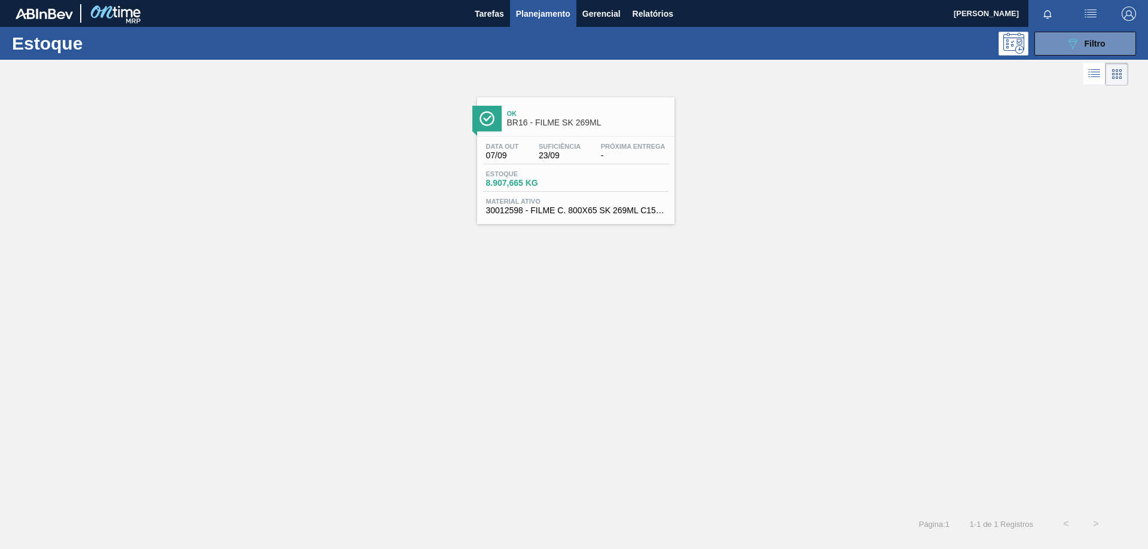
click at [604, 211] on span "30012598 - FILME C. 800X65 SK 269ML C15 429" at bounding box center [575, 210] width 179 height 9
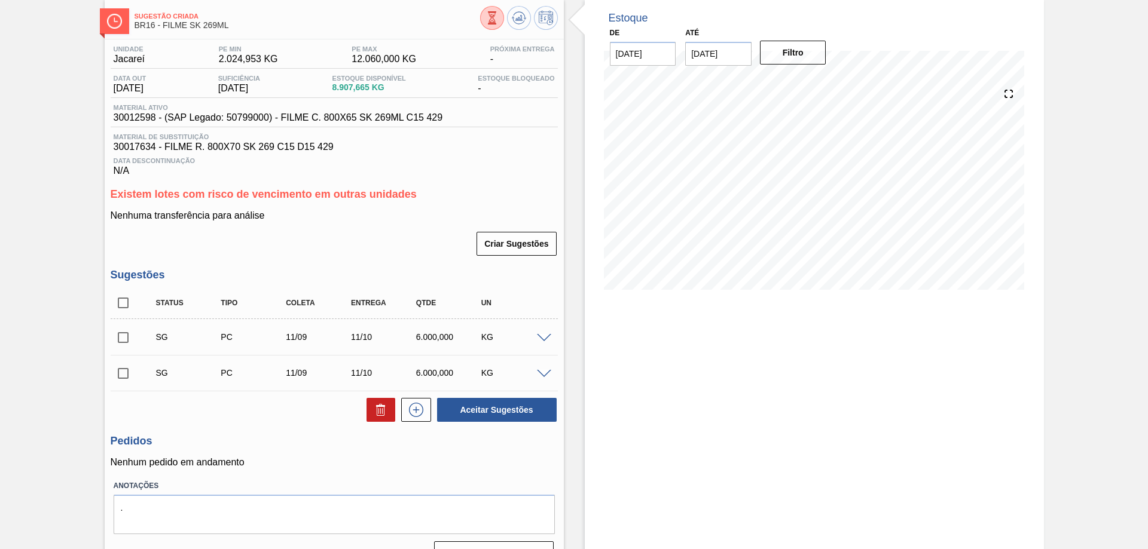
scroll to position [86, 0]
